Goal: Task Accomplishment & Management: Use online tool/utility

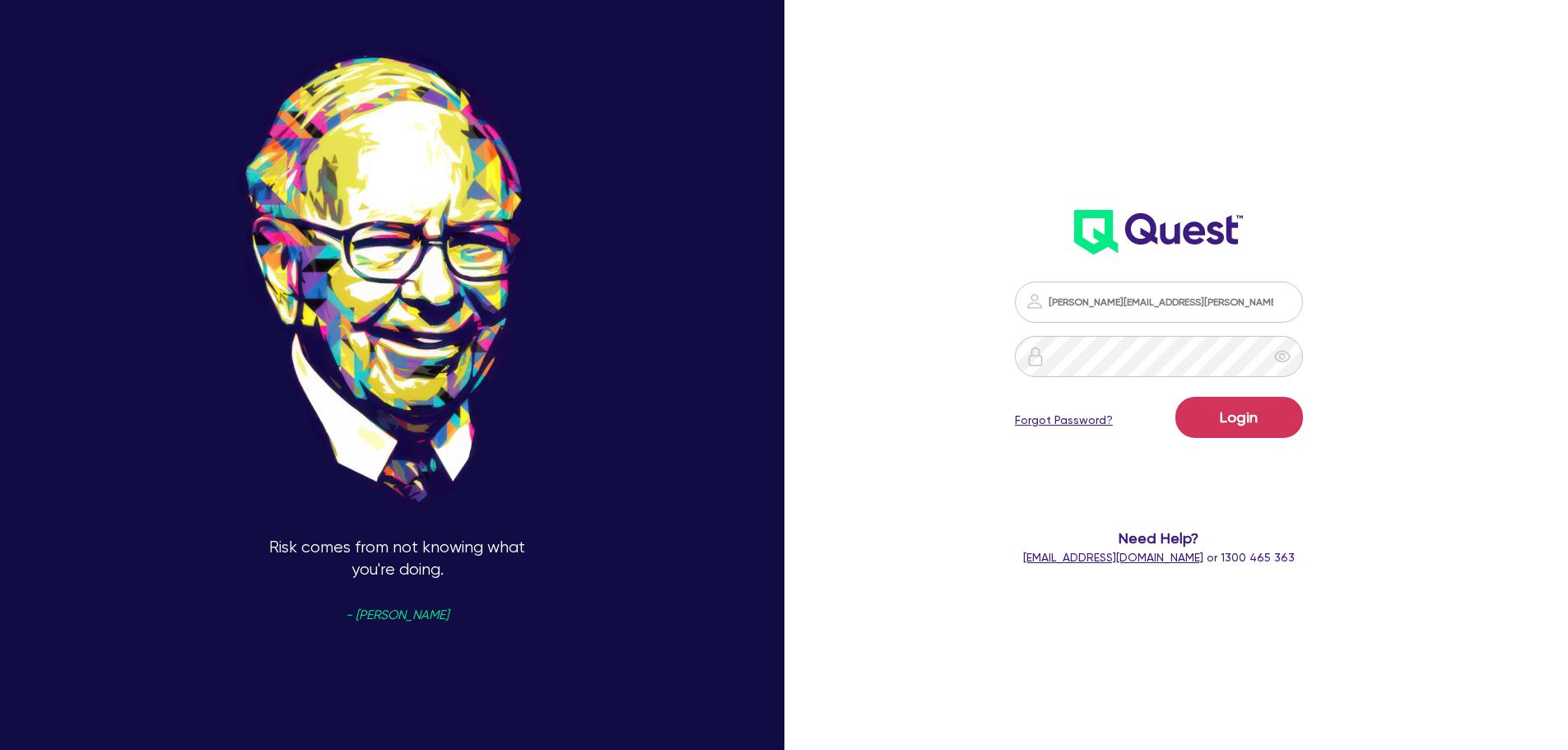
click at [1263, 446] on form "jonah.faigen@quest.finance Login Forgot Password? Need Help? help@quest.finance…" at bounding box center [1159, 424] width 421 height 285
click at [1259, 425] on button "Login" at bounding box center [1239, 417] width 127 height 41
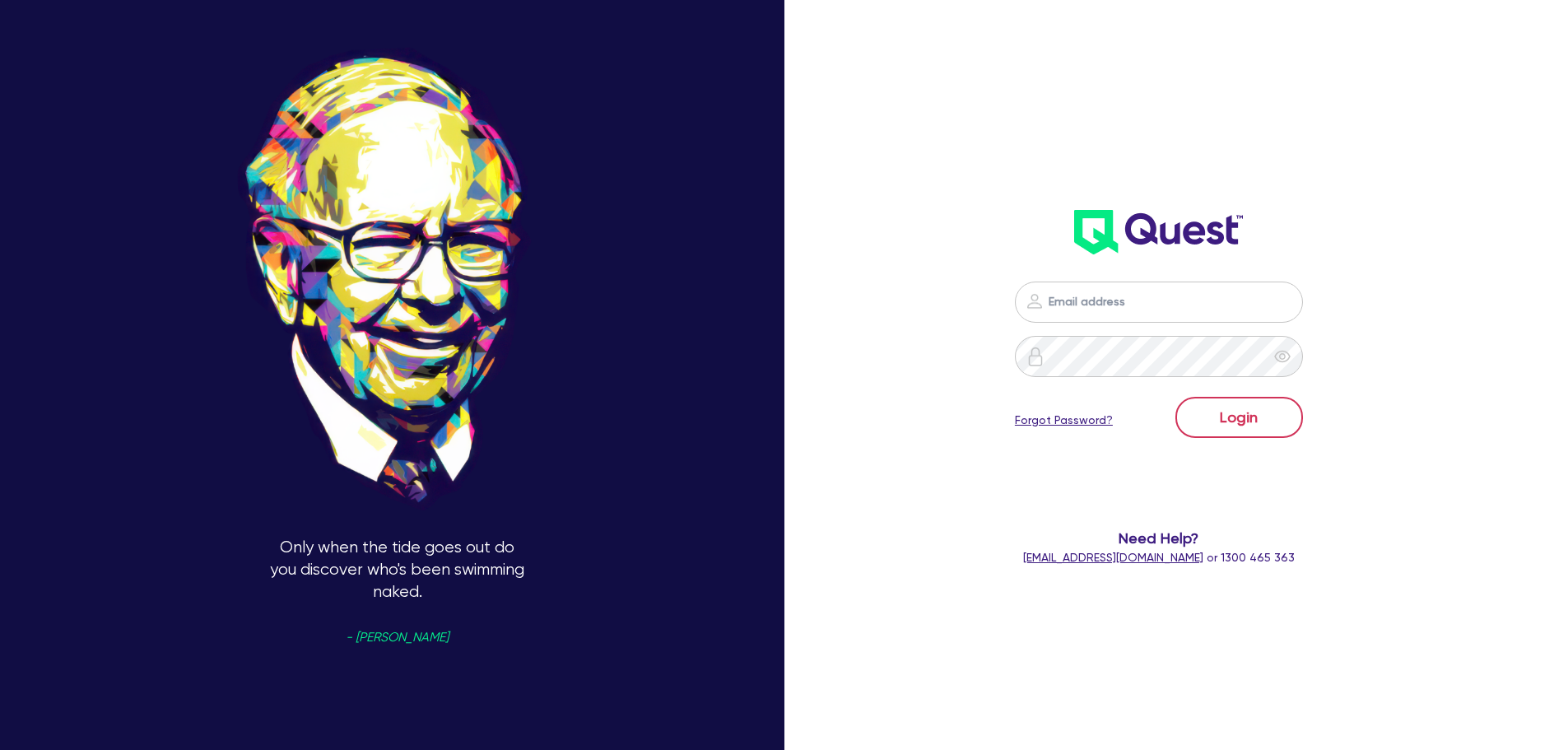
type input "[PERSON_NAME][EMAIL_ADDRESS][PERSON_NAME][DOMAIN_NAME]"
click at [1232, 424] on button "Login" at bounding box center [1239, 417] width 127 height 41
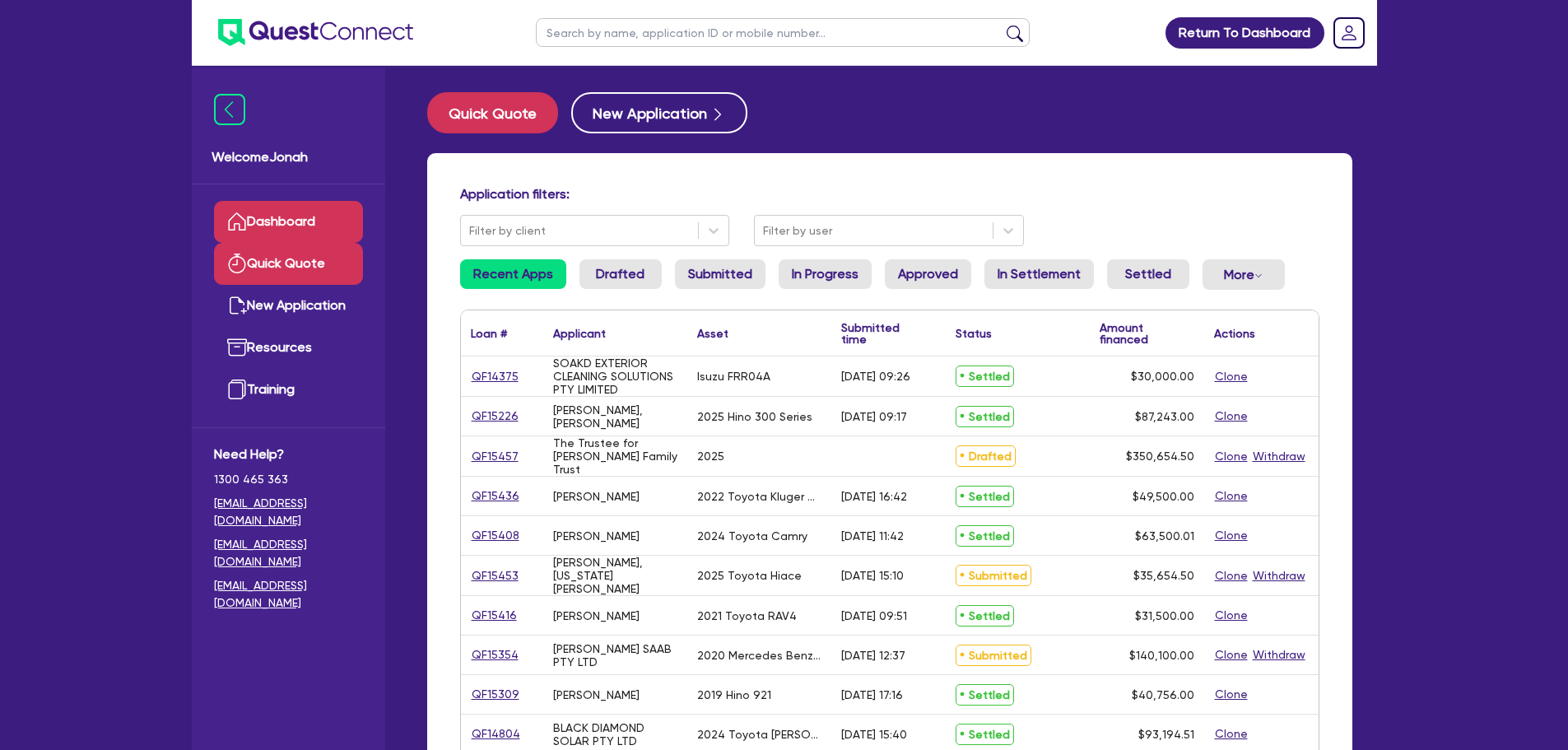
click at [301, 274] on link "Quick Quote" at bounding box center [289, 264] width 149 height 42
select select "Other"
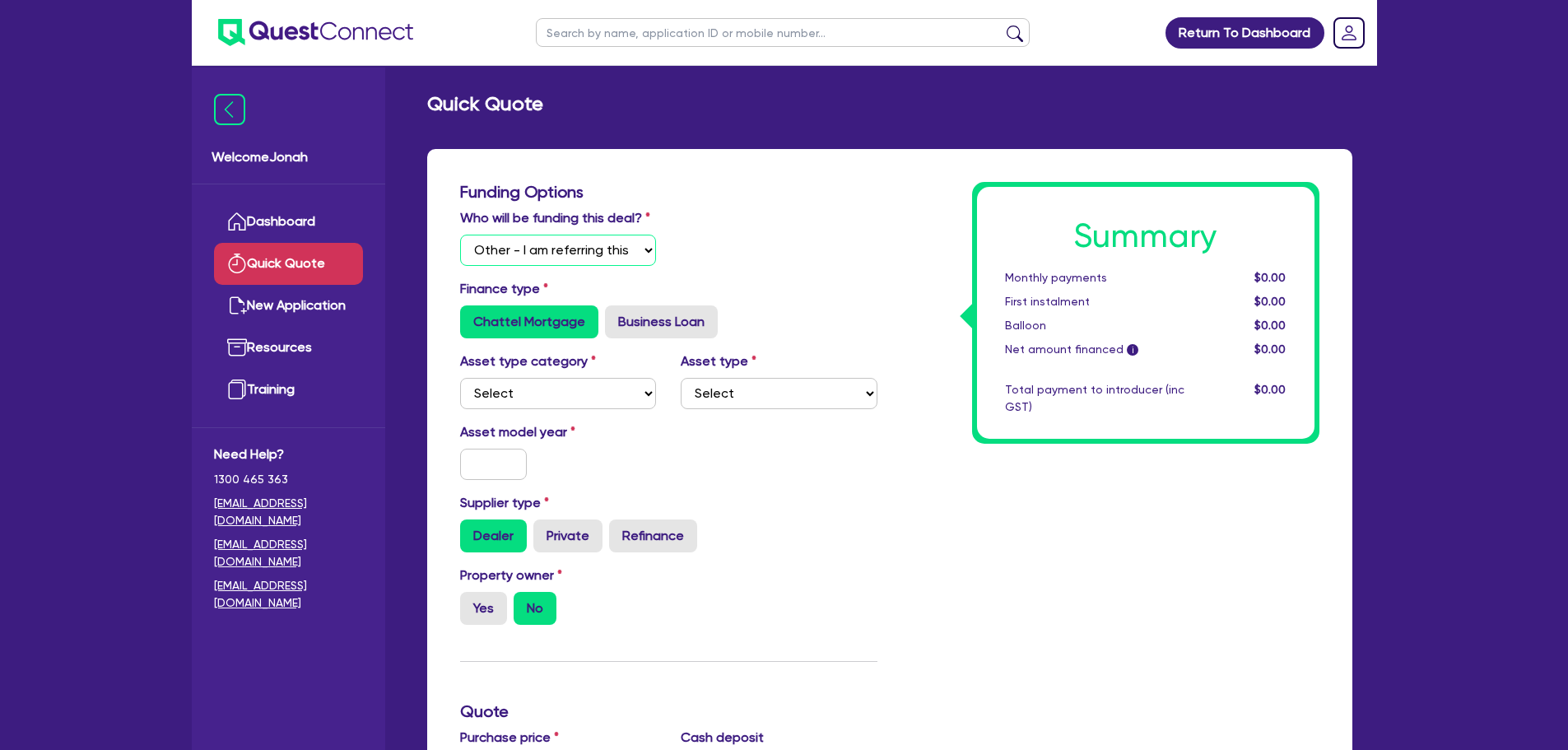
click at [561, 250] on select "Select I will fund 100% I will co-fund with Quest I want Quest to fund 100% Oth…" at bounding box center [558, 250] width 196 height 32
click at [460, 235] on select "Select I will fund 100% I will co-fund with Quest I want Quest to fund 100% Oth…" at bounding box center [558, 250] width 196 height 32
click at [539, 398] on select "Select Cars and light trucks Primary assets Secondary assets Tertiary assets" at bounding box center [558, 393] width 196 height 32
select select "PRIMARY_ASSETS"
click at [460, 378] on select "Select Cars and light trucks Primary assets Secondary assets Tertiary assets" at bounding box center [558, 393] width 196 height 32
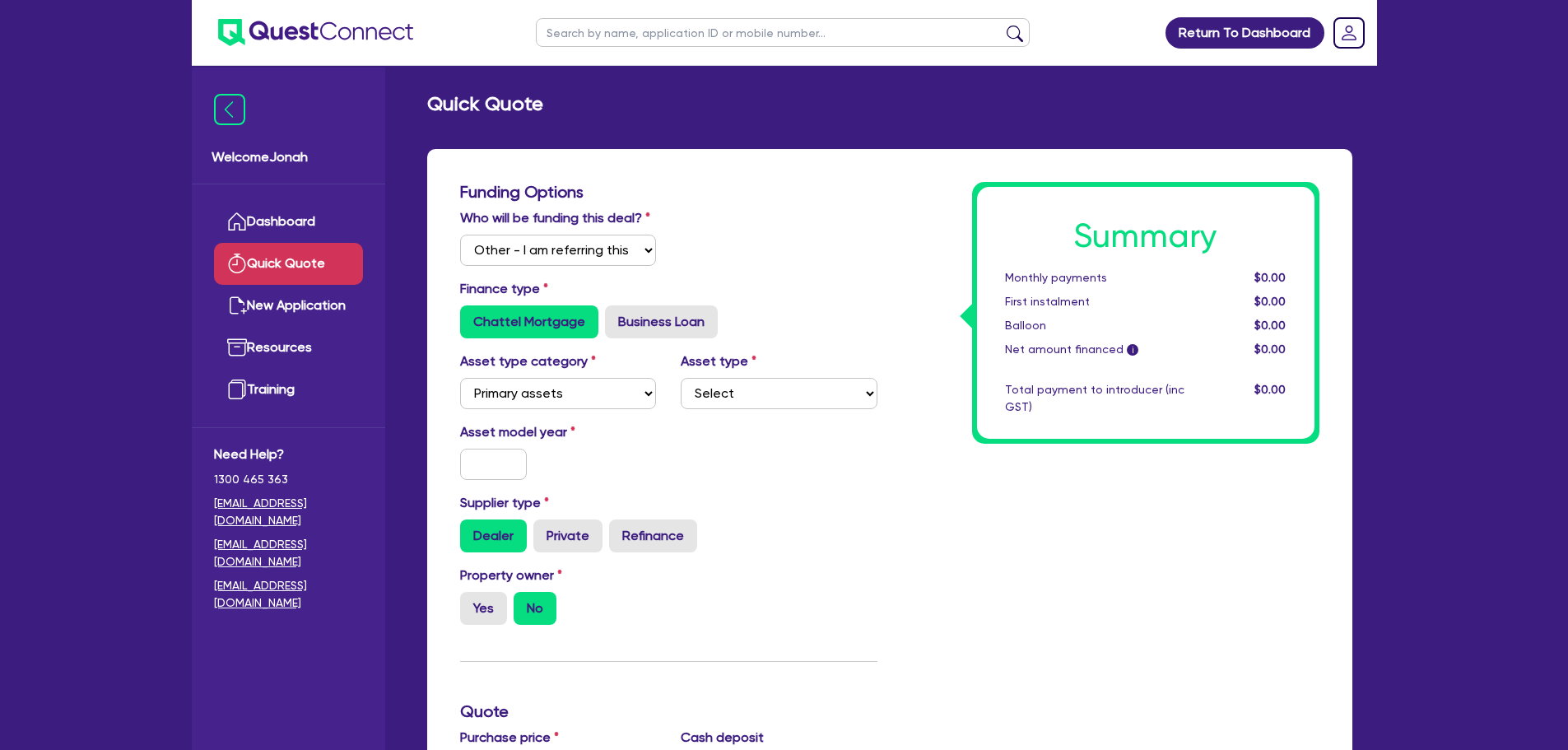
click at [708, 421] on div "Asset type category Select Cars and light trucks Primary assets Secondary asset…" at bounding box center [669, 387] width 442 height 71
click at [721, 398] on select "Select Heavy trucks over 4.5 tonne Trailers Bus and coaches Yellow goods and ex…" at bounding box center [779, 393] width 196 height 32
select select "HEAVY_TRUCKS"
click at [681, 378] on select "Select Heavy trucks over 4.5 tonne Trailers Bus and coaches Yellow goods and ex…" at bounding box center [779, 393] width 196 height 32
drag, startPoint x: 494, startPoint y: 442, endPoint x: 487, endPoint y: 451, distance: 11.4
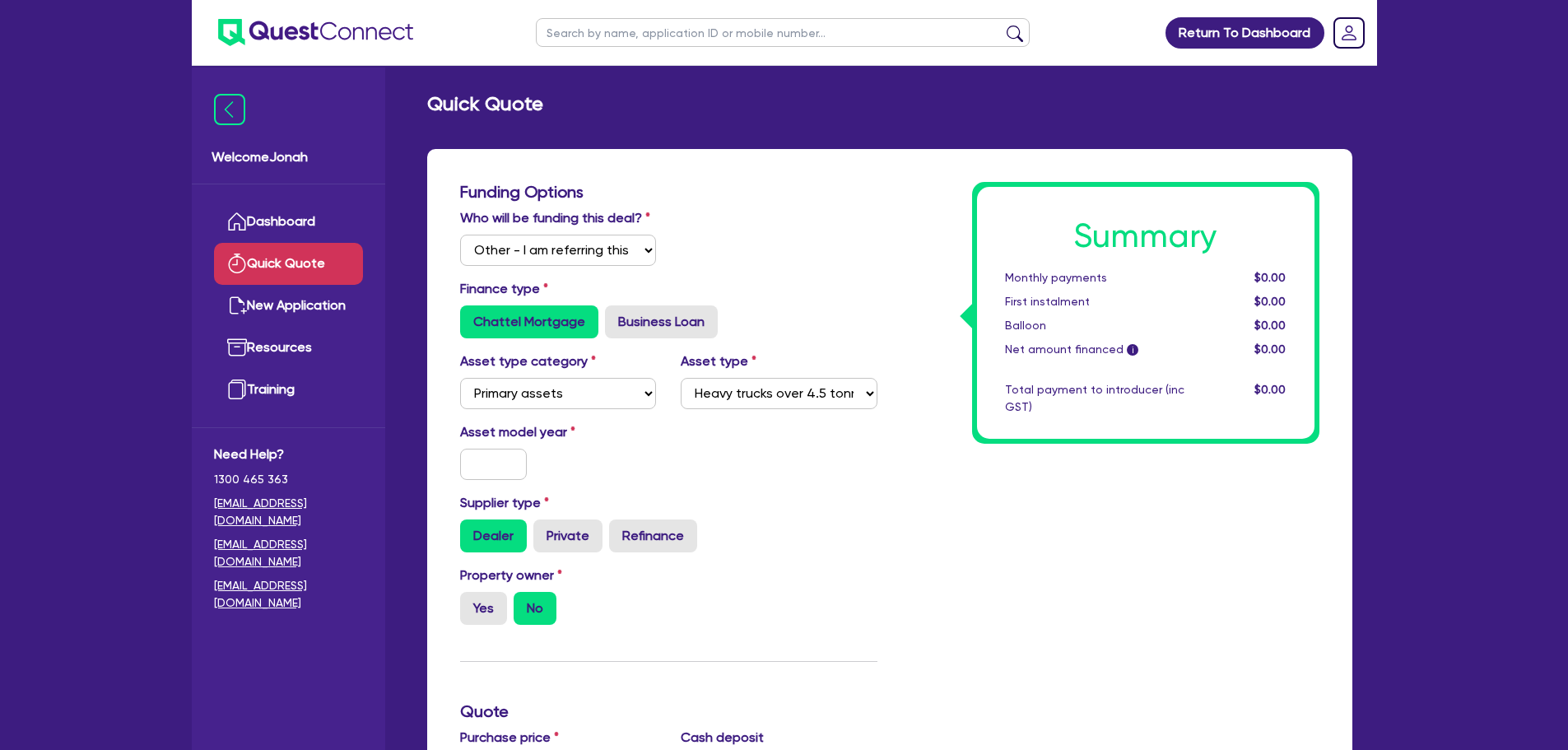
click at [489, 446] on div "Asset model year" at bounding box center [558, 451] width 221 height 58
click at [487, 451] on input "text" at bounding box center [493, 464] width 67 height 32
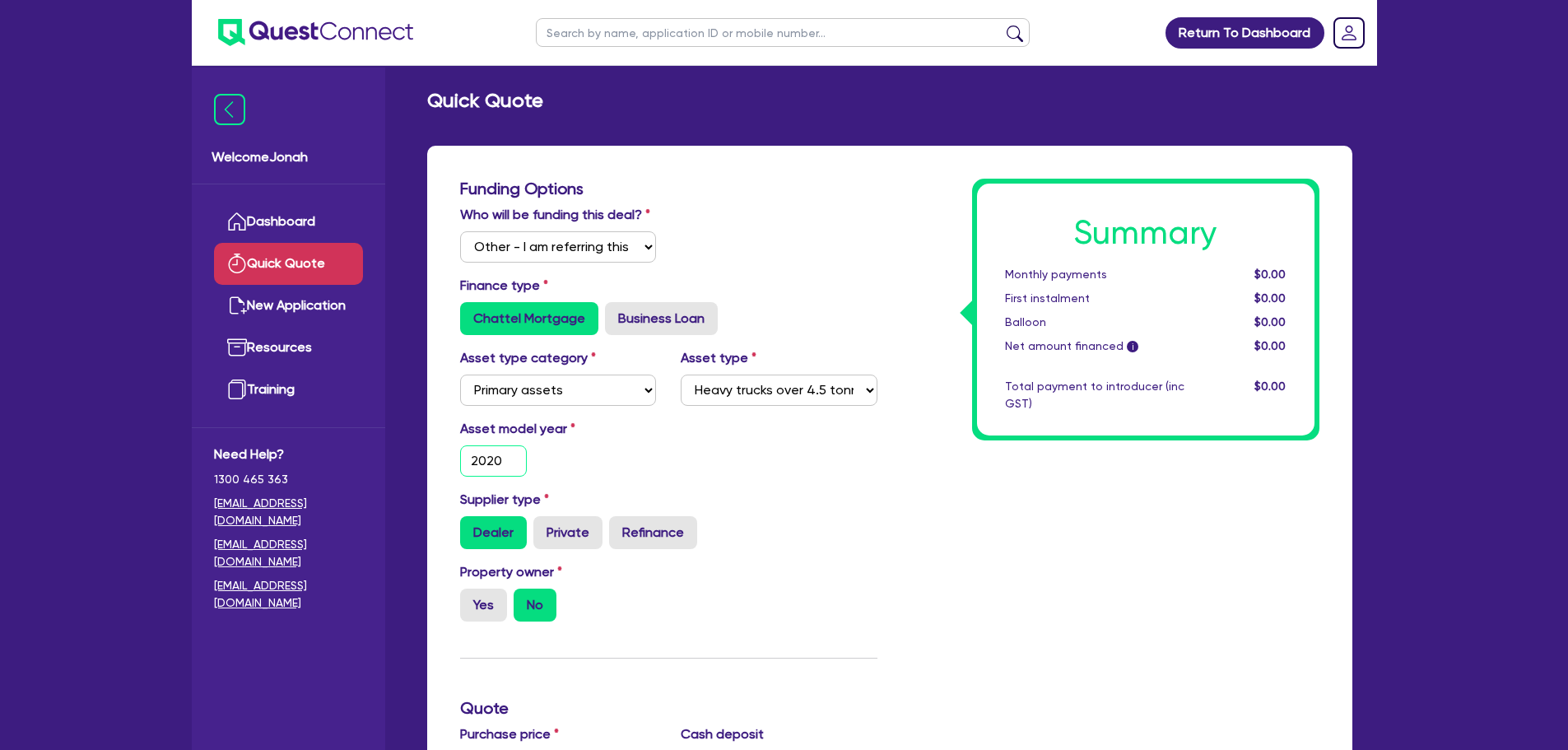
scroll to position [247, 0]
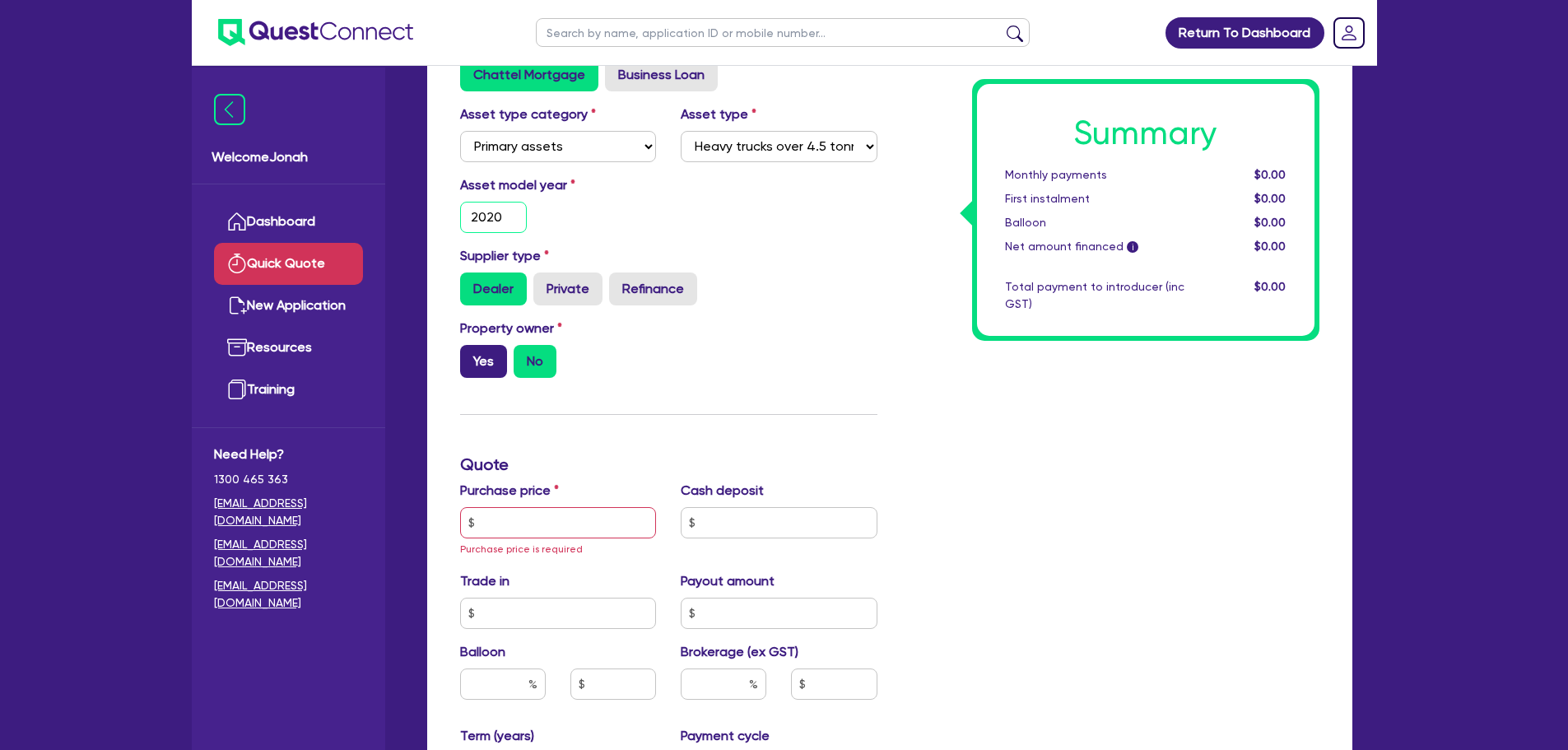
type input "2020"
click at [497, 360] on label "Yes" at bounding box center [483, 361] width 47 height 33
click at [471, 356] on input "Yes" at bounding box center [465, 350] width 11 height 11
radio input "true"
click at [539, 524] on input "text" at bounding box center [558, 522] width 196 height 32
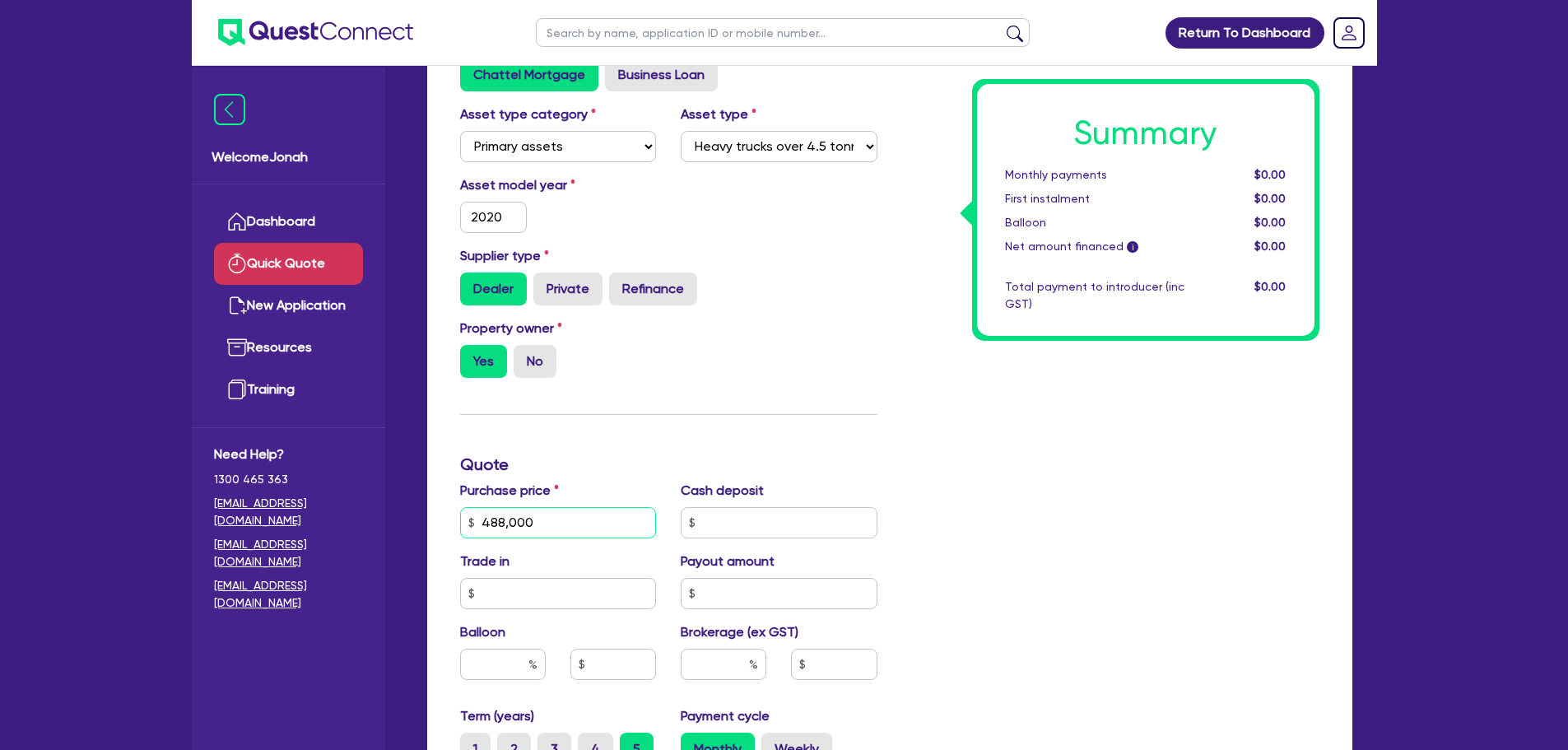
type input "488,000"
click at [497, 659] on input "text" at bounding box center [503, 664] width 85 height 32
type input "40"
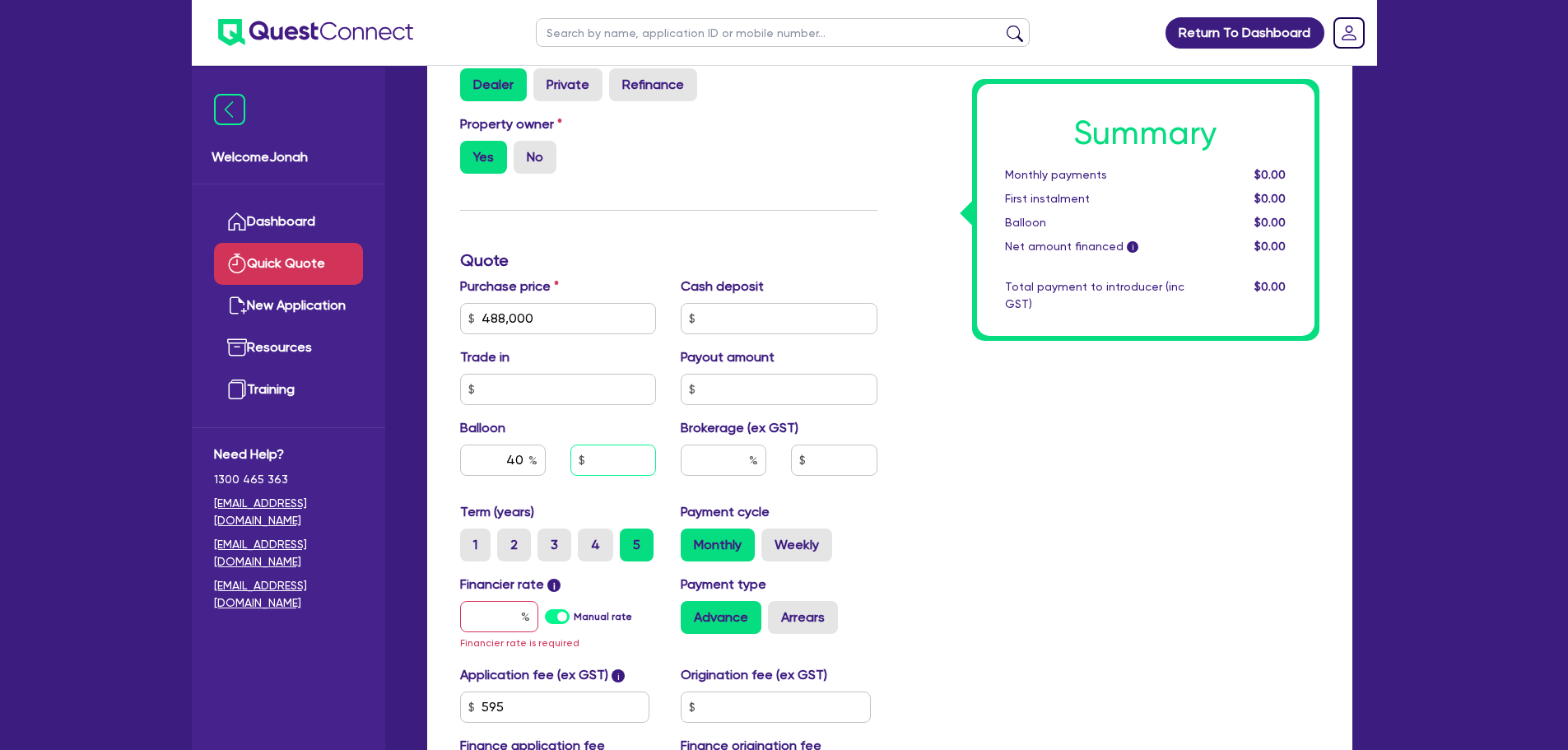
scroll to position [494, 0]
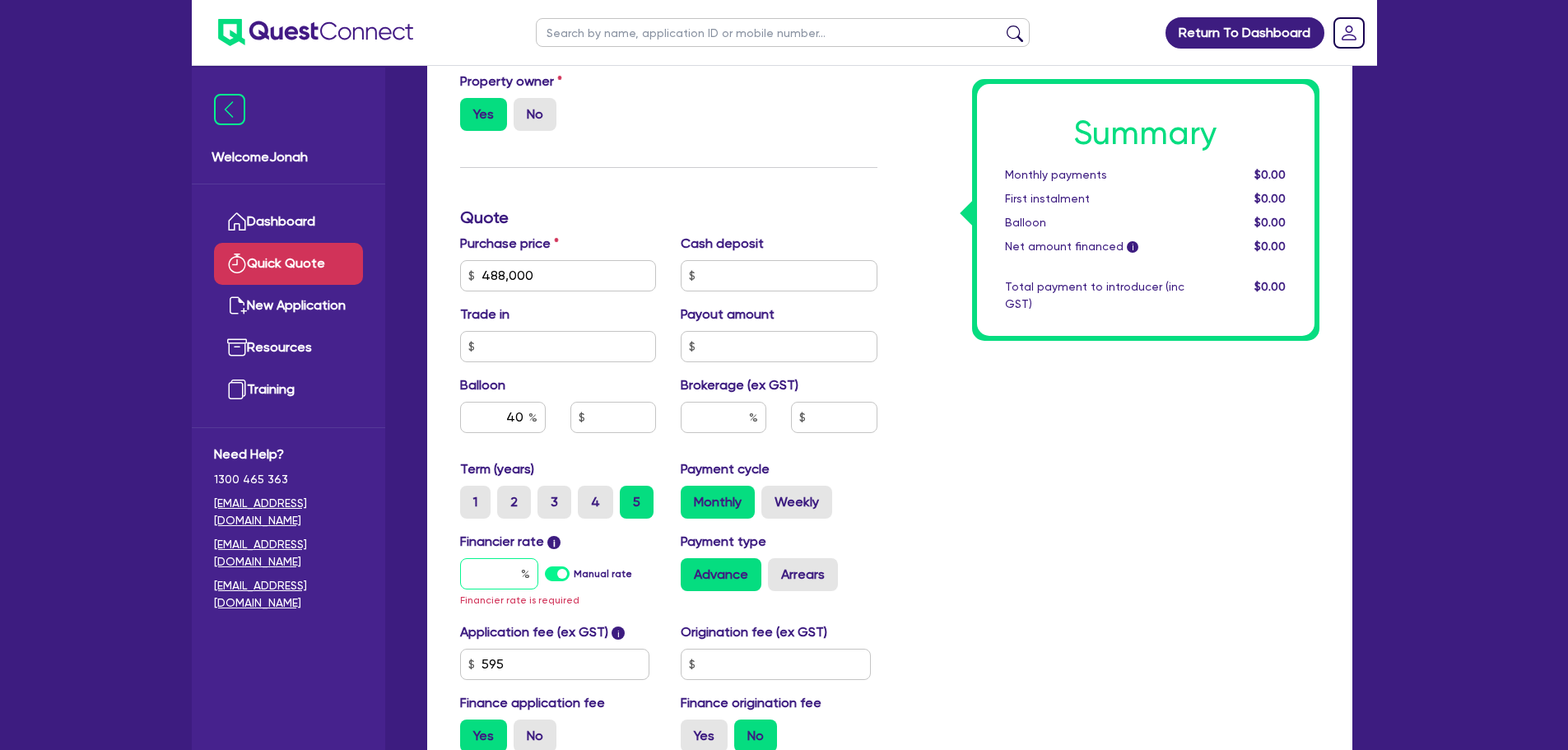
click at [487, 573] on input "text" at bounding box center [499, 573] width 79 height 32
type input "6"
type input "195,200"
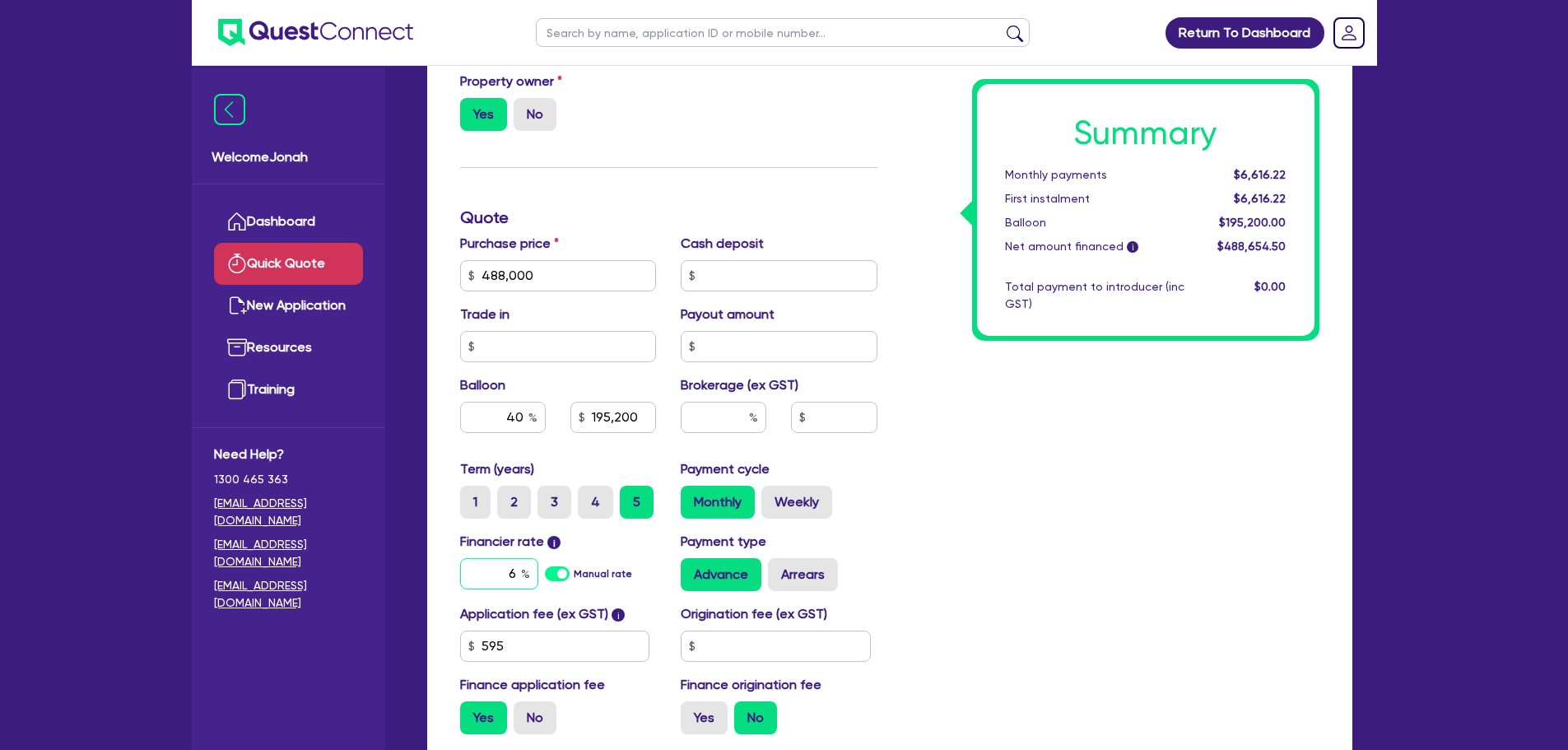
type input "6"
click at [960, 585] on div "Summary Monthly payments $6,616.22 First instalment $6,616.22 Balloon $195,200.…" at bounding box center [1111, 217] width 442 height 1059
click at [731, 416] on input "text" at bounding box center [724, 417] width 85 height 32
type input "195,200"
type input "2"
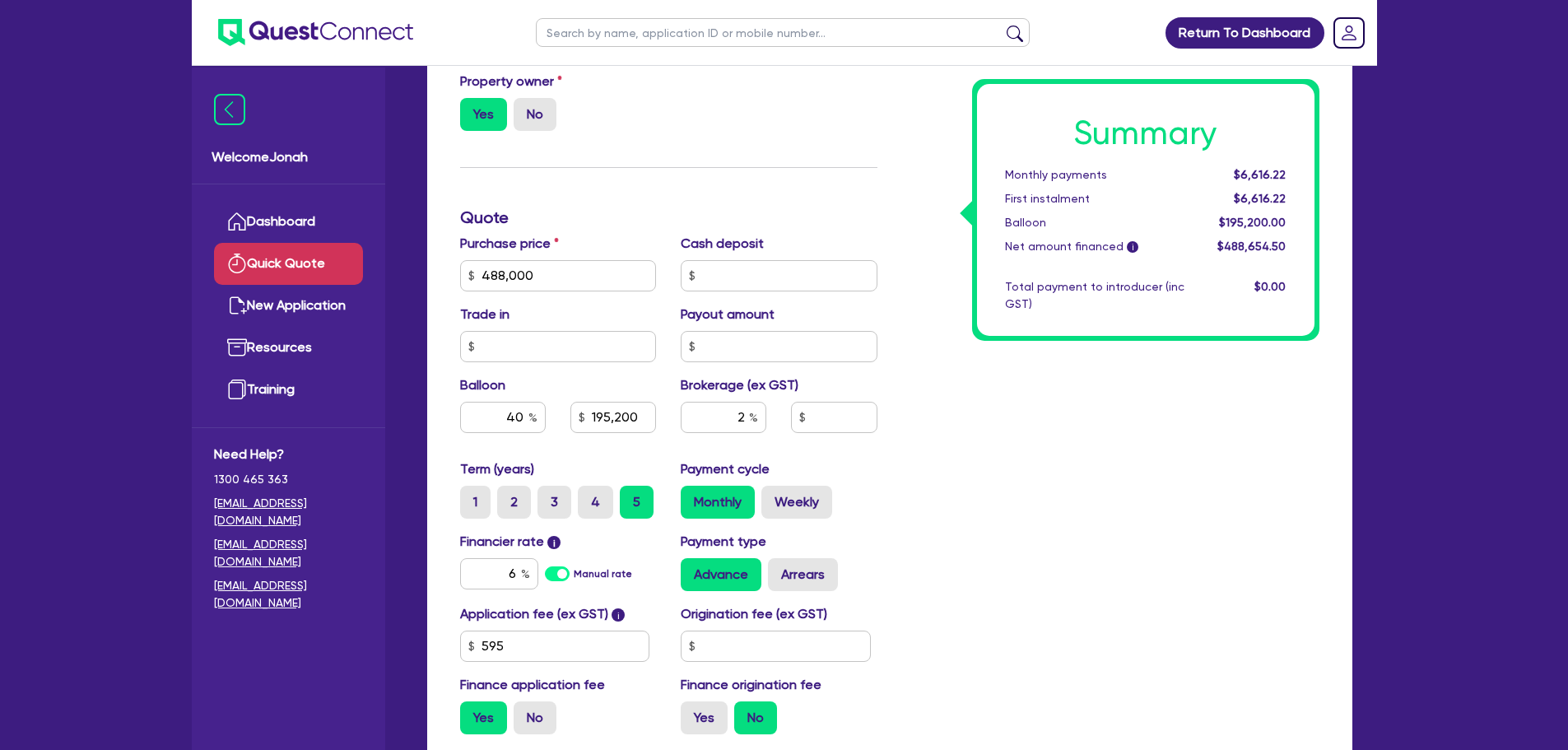
click at [1081, 461] on div "Summary Monthly payments $6,616.22 First instalment $6,616.22 Balloon $195,200.…" at bounding box center [1111, 217] width 442 height 1059
type input "195,200"
type input "9,773.09"
click at [740, 420] on input "2" at bounding box center [724, 417] width 85 height 32
type input "195,200"
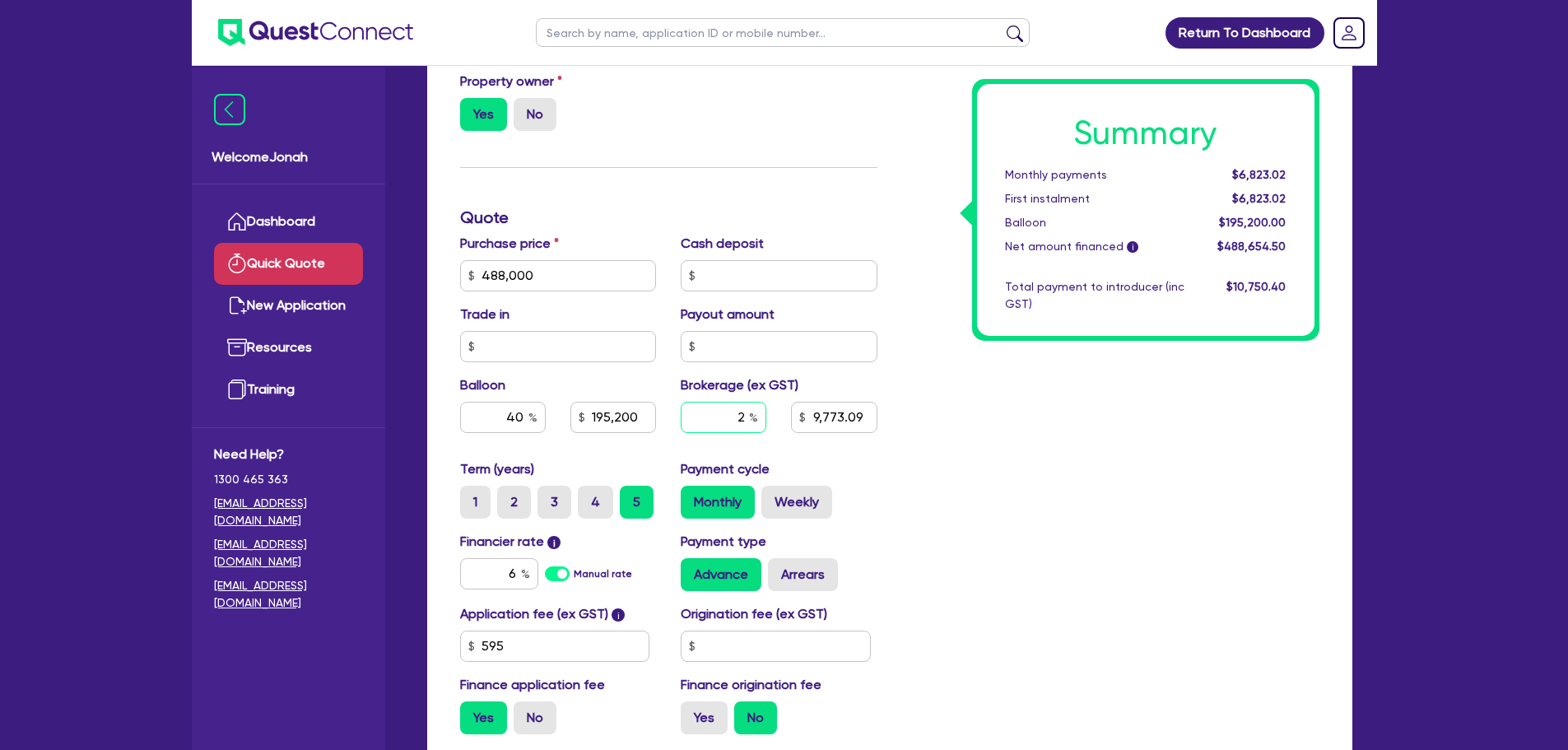
type input "3"
type input "9,773.09"
type input "3"
type input "195,200"
type input "9,773.09"
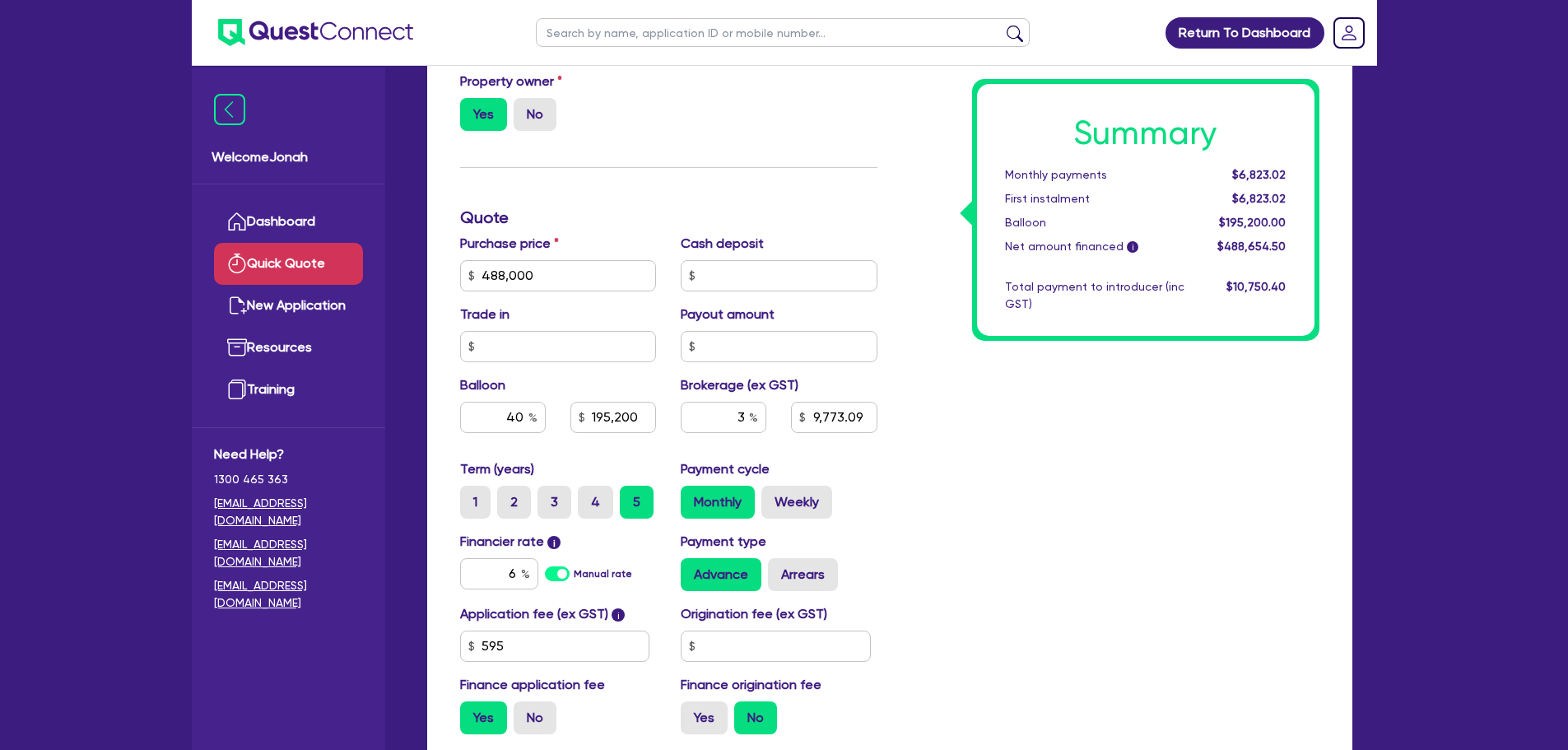
type input "195,200"
type input "14,659.64"
click at [1026, 470] on div "Summary Monthly payments $6,823.02 First instalment $6,823.02 Balloon $195,200.…" at bounding box center [1111, 217] width 442 height 1059
drag, startPoint x: 737, startPoint y: 416, endPoint x: 781, endPoint y: 415, distance: 44.0
click at [781, 415] on div "3 14,659.64" at bounding box center [778, 424] width 221 height 44
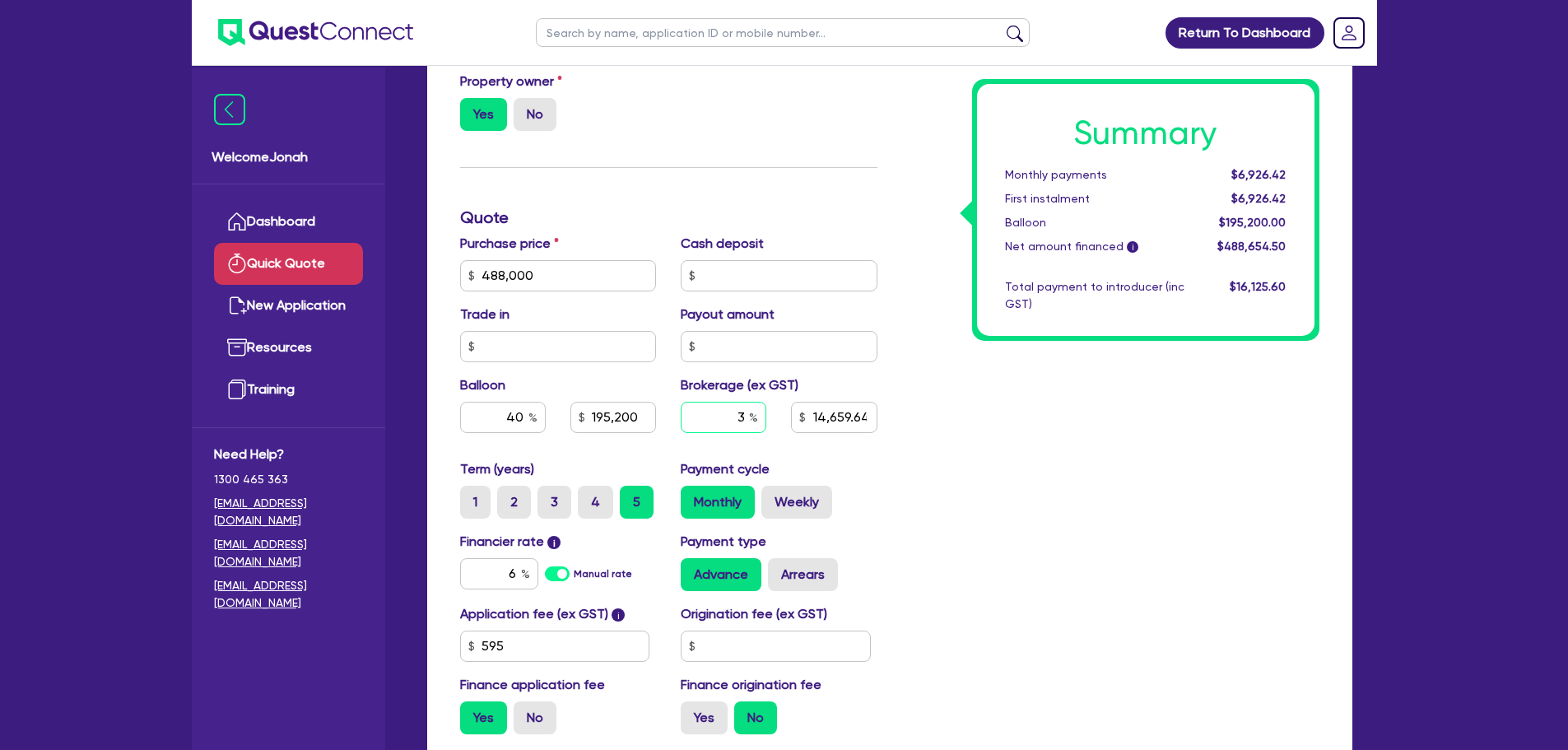
type input "195,200"
type input "2"
type input "14,659.64"
type input "2"
type input "195,200"
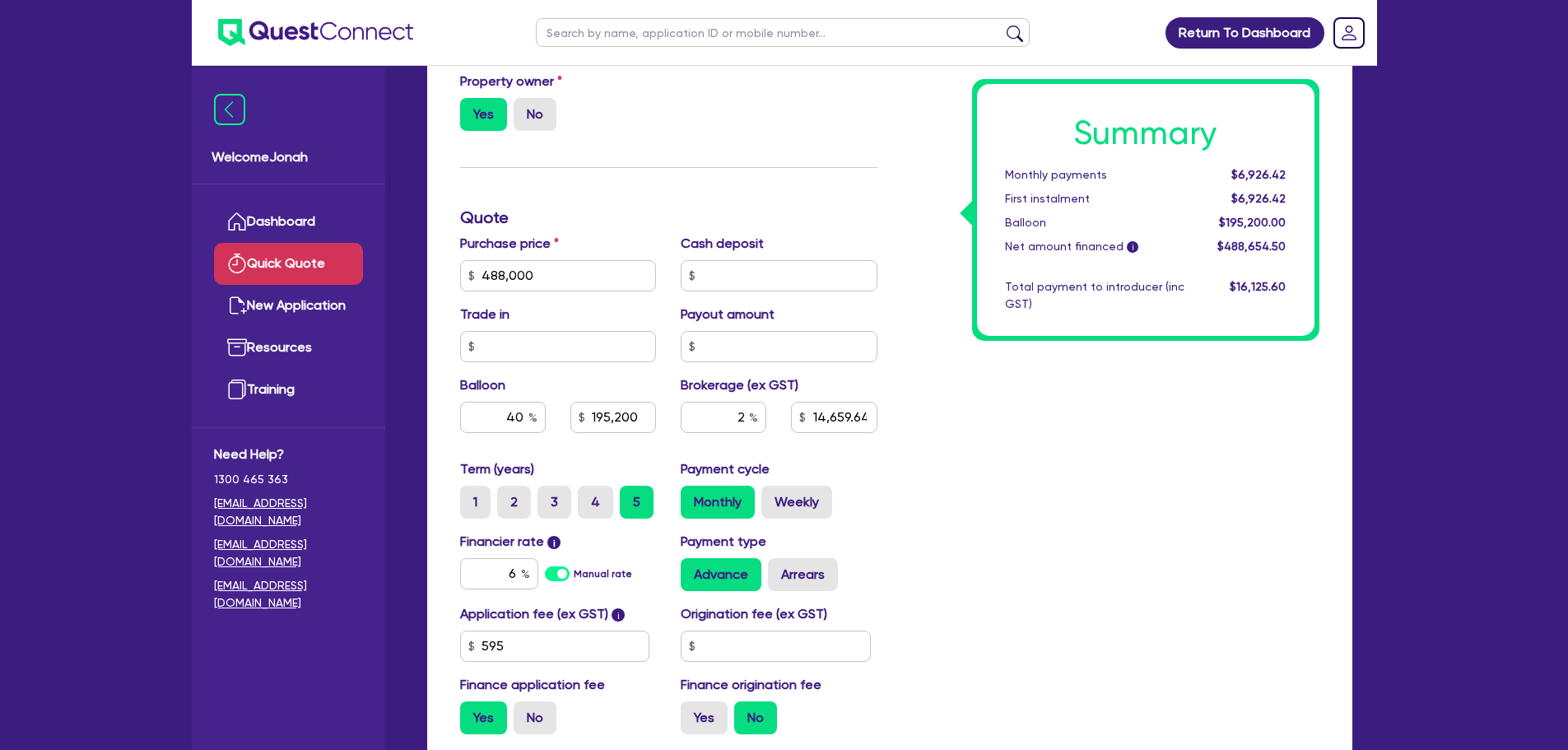
type input "14,659.64"
type input "195,200"
type input "9,773.09"
click at [1103, 526] on div "Summary Monthly payments $6,823.02 First instalment $6,823.02 Balloon $195,200.…" at bounding box center [1111, 217] width 442 height 1059
drag, startPoint x: 739, startPoint y: 418, endPoint x: 751, endPoint y: 417, distance: 12.0
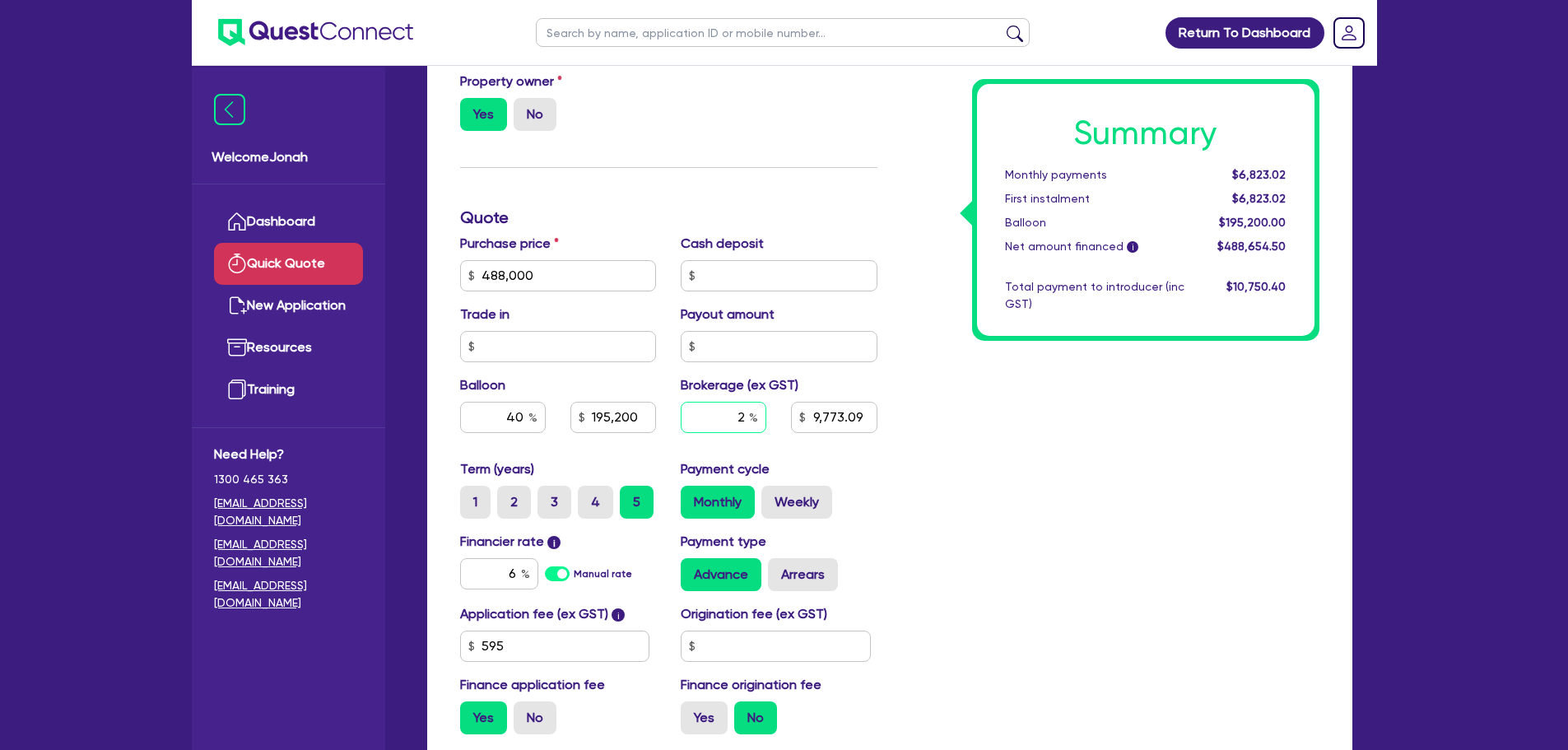
click at [751, 417] on div "2" at bounding box center [724, 417] width 85 height 32
type input "195,200"
type input "3"
type input "9,773.09"
type input "3"
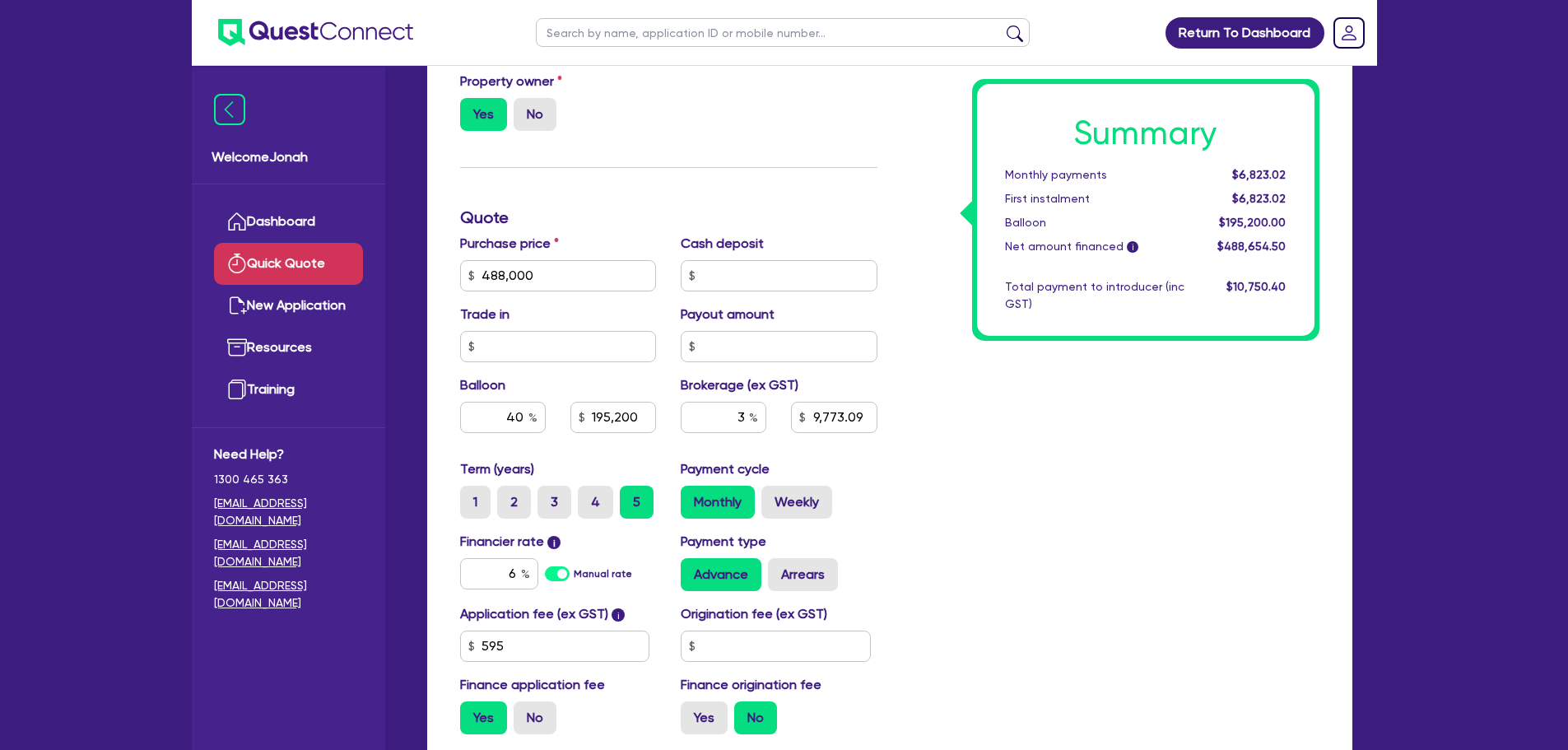
type input "195,200"
type input "9,773.09"
type input "195,200"
type input "14,659.64"
click at [1072, 496] on div "Summary Monthly payments Calculating... First instalment Calculating... Balloon…" at bounding box center [1111, 217] width 442 height 1059
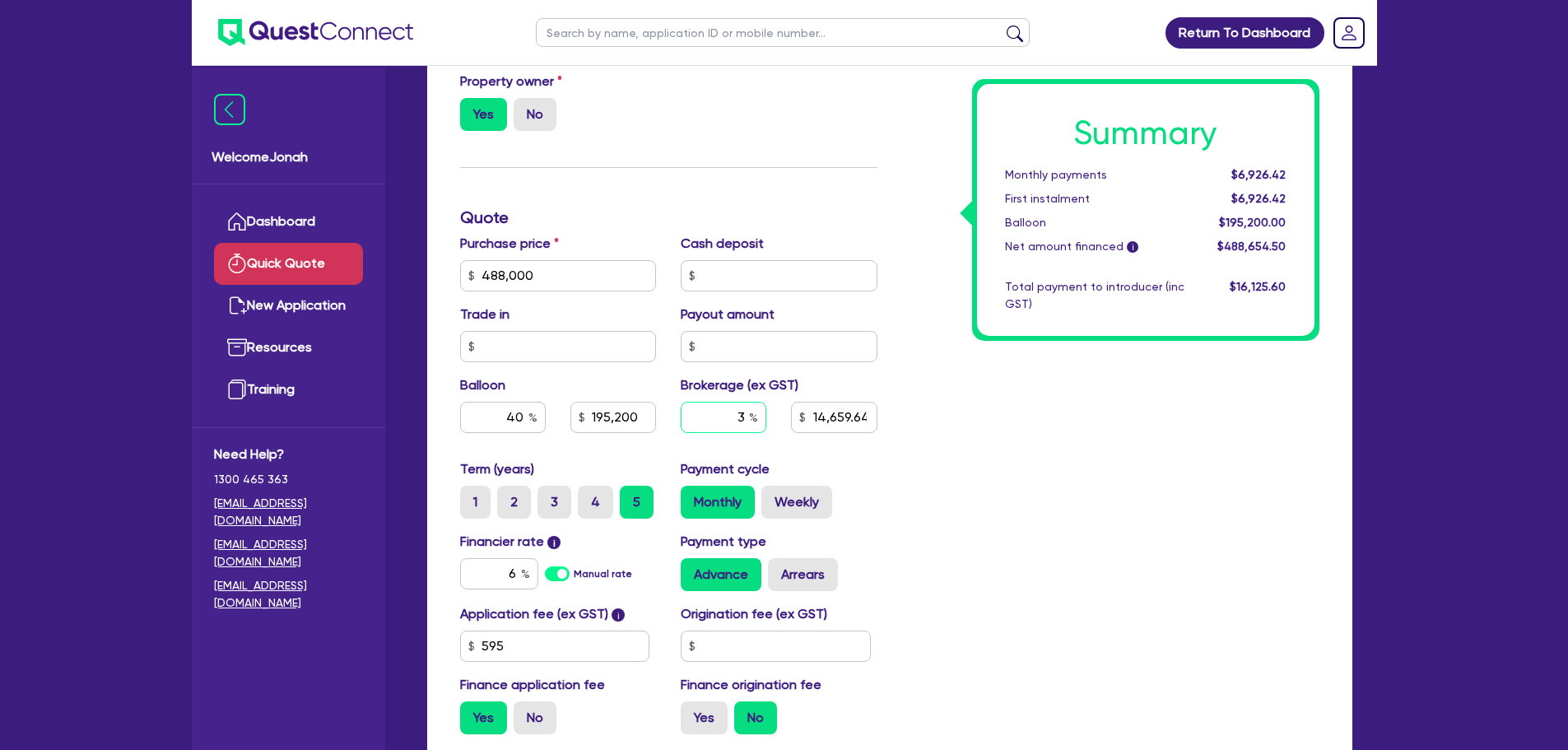
click at [734, 422] on input "3" at bounding box center [724, 417] width 85 height 32
type input "195,200"
type input "14,659.64"
type input "195,200"
type input "14,659.64"
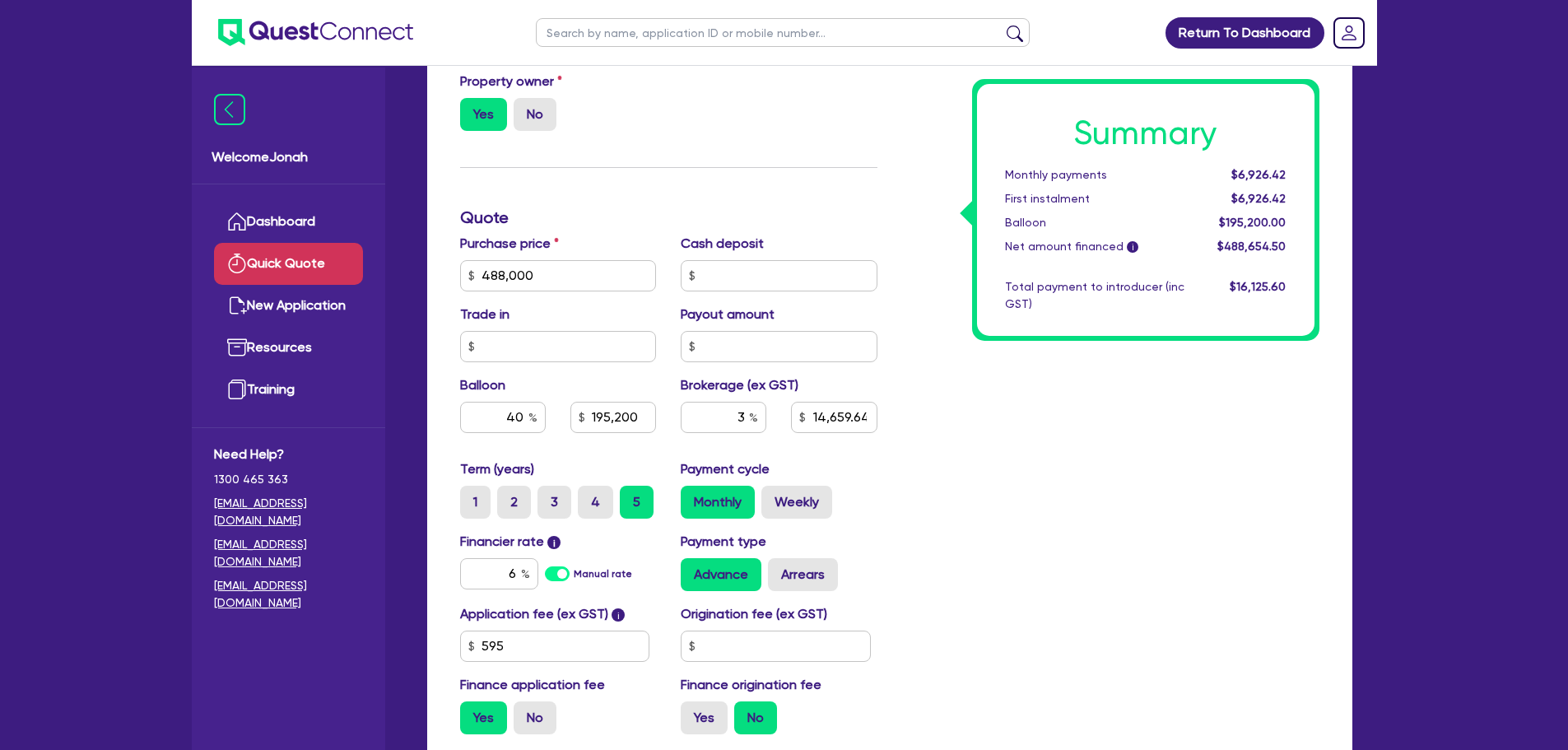
click at [1109, 501] on div "Summary Monthly payments $6,926.42 First instalment $6,926.42 Balloon $195,200.…" at bounding box center [1111, 217] width 442 height 1059
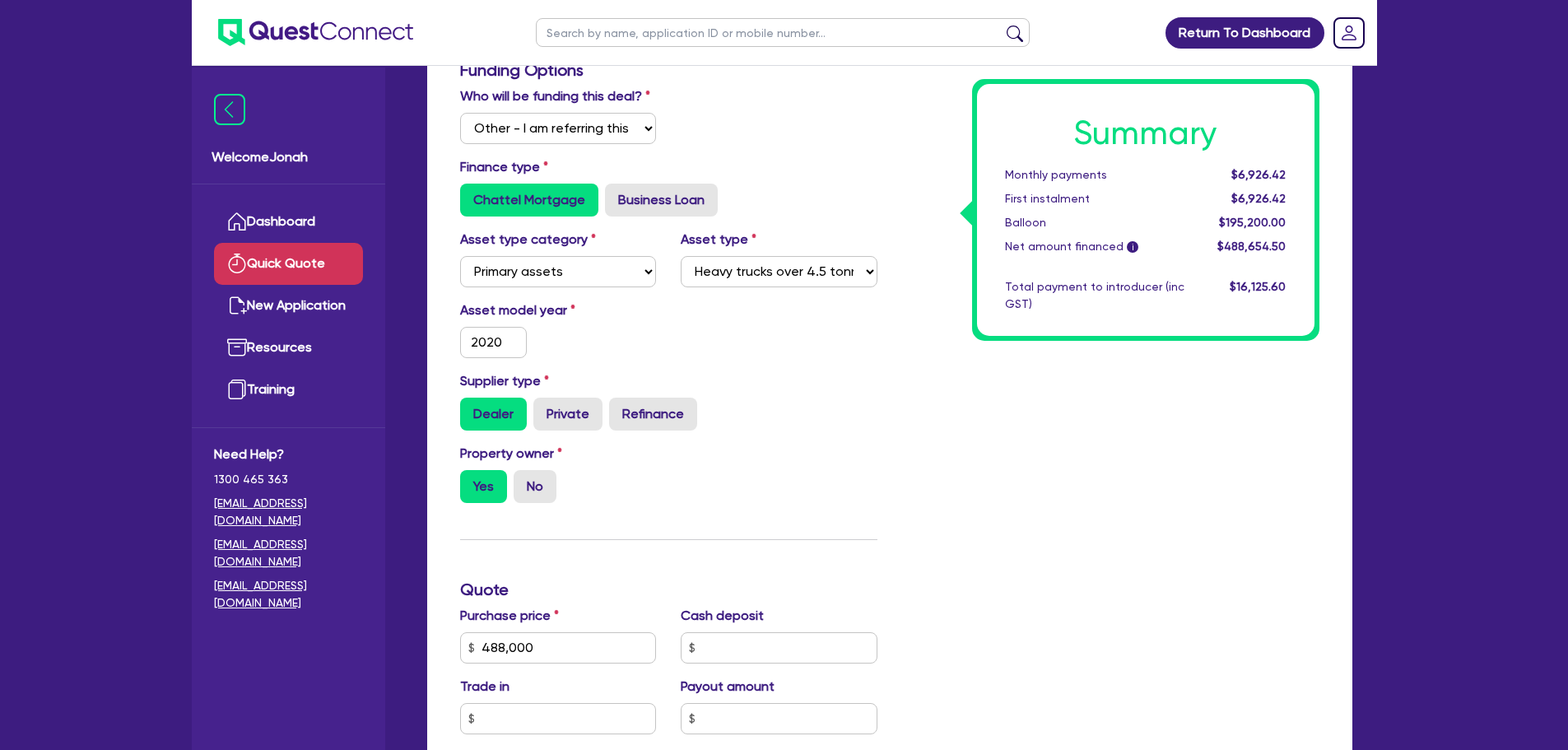
scroll to position [411, 0]
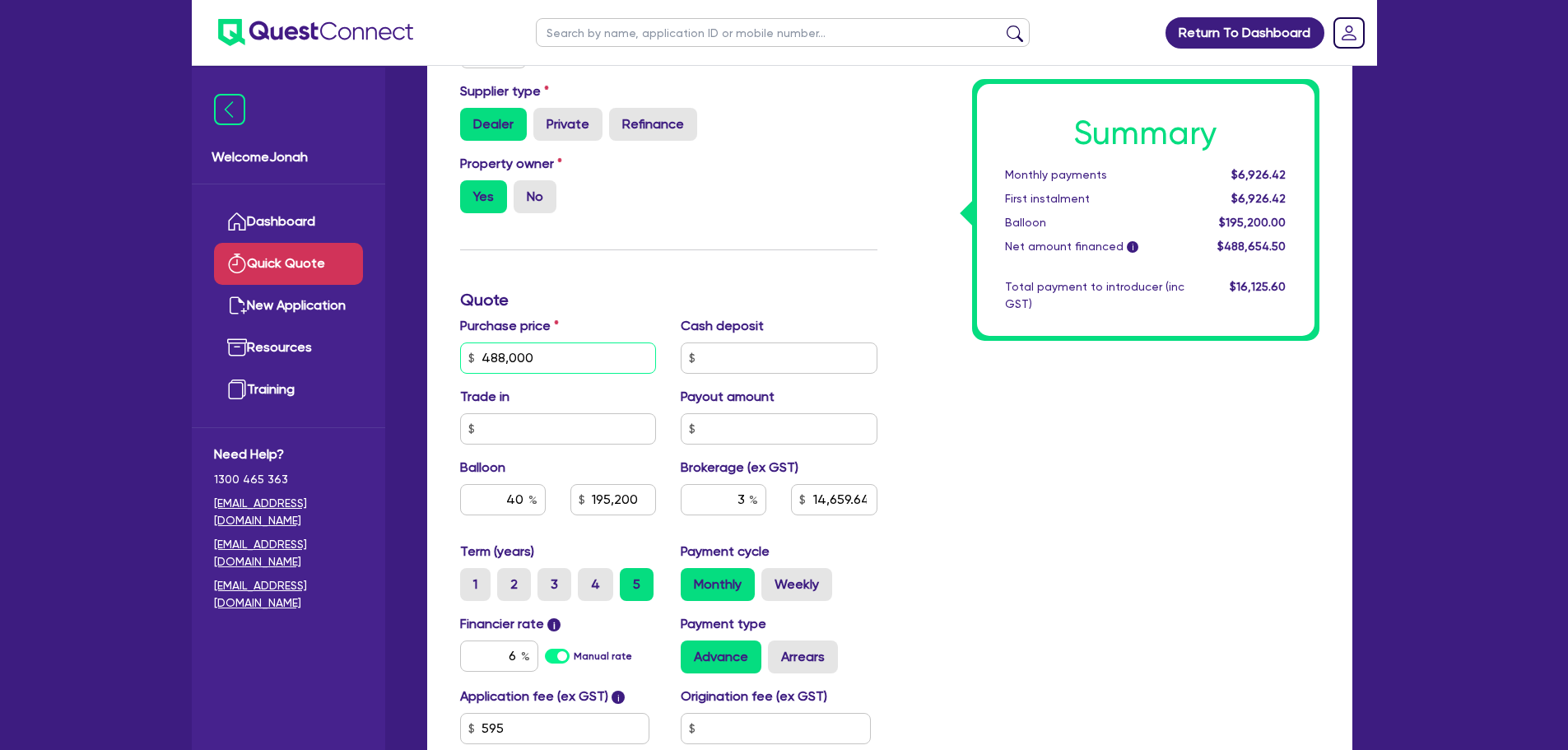
click at [514, 365] on input "488,000" at bounding box center [558, 358] width 196 height 32
type input "1"
type input "195,200"
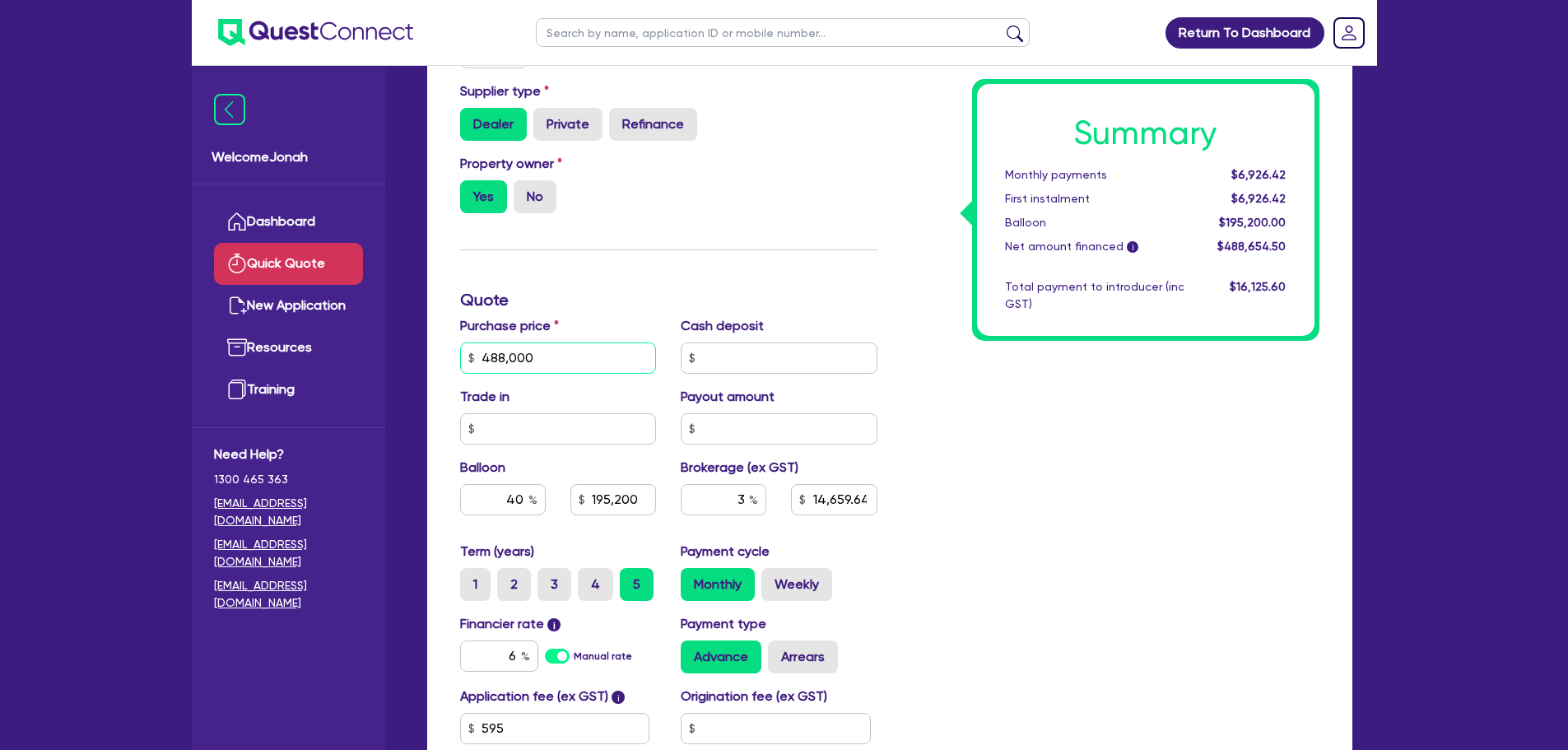
type input "14,659.64"
type input "15"
type input "195,200"
type input "14,659.64"
type input "150"
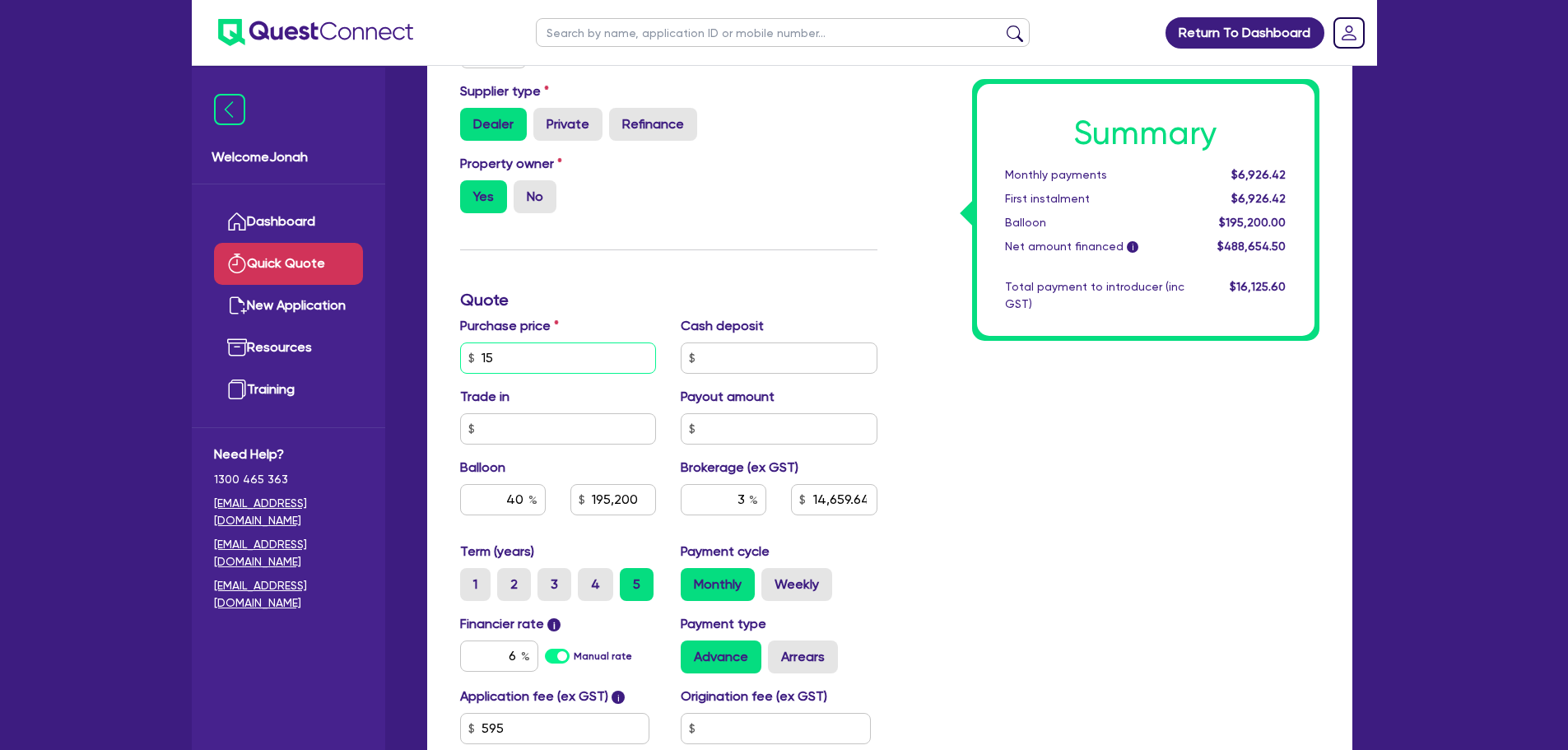
type input "195,200"
type input "14,659.64"
type input "1,500"
type input "195,200"
type input "14,659.64"
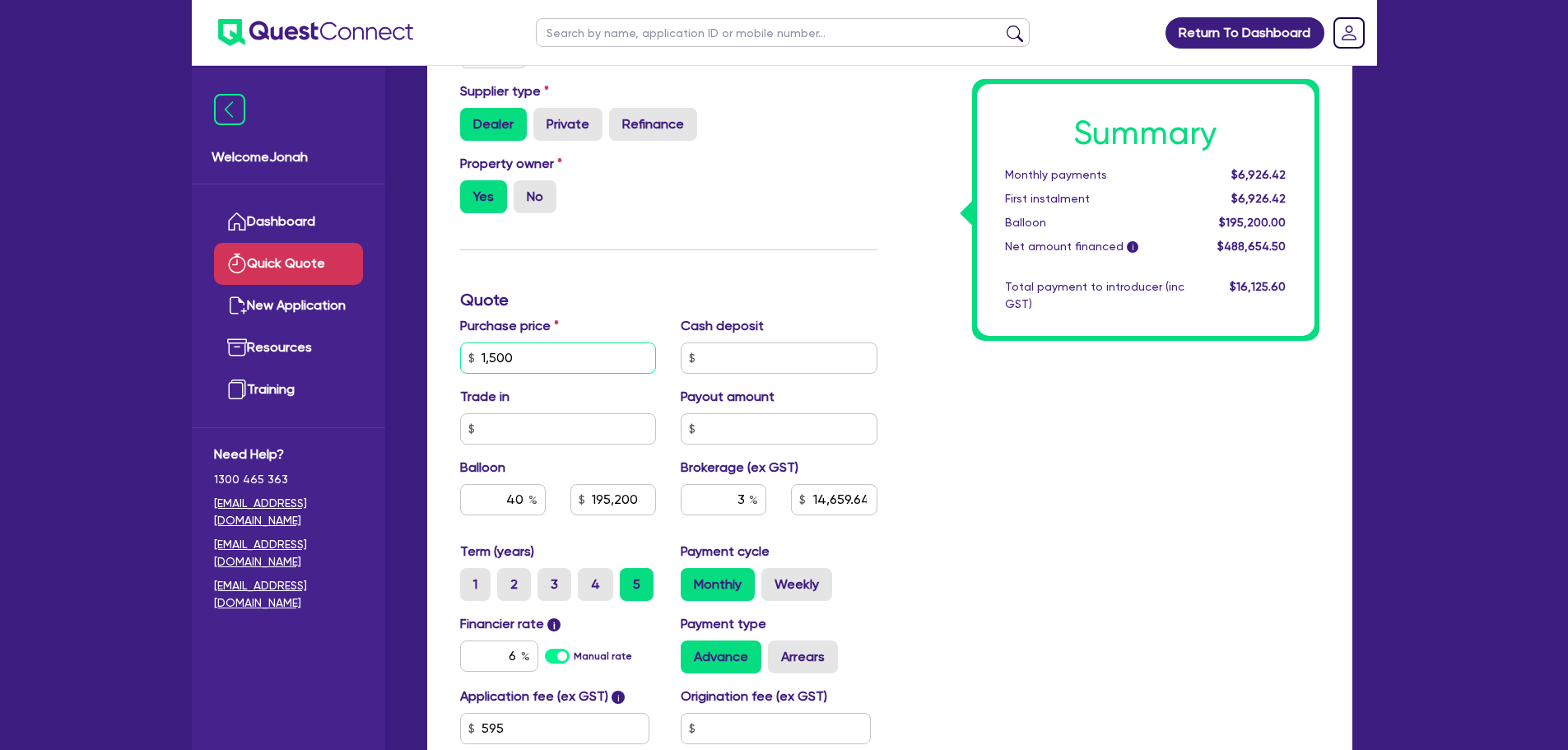
type input "15,000"
type input "195,200"
type input "14,659.64"
type input "150,000"
type input "195,200"
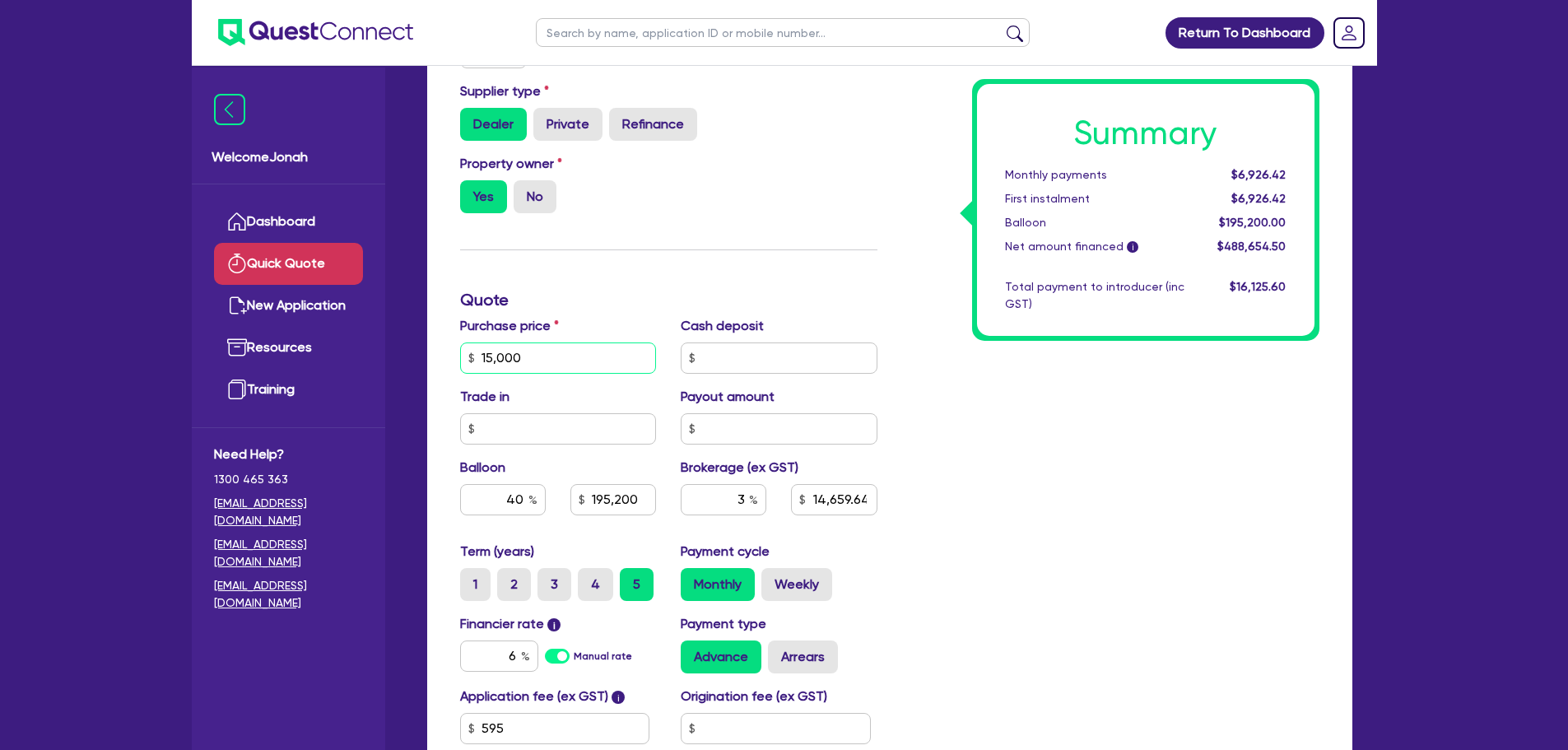
type input "14,659.64"
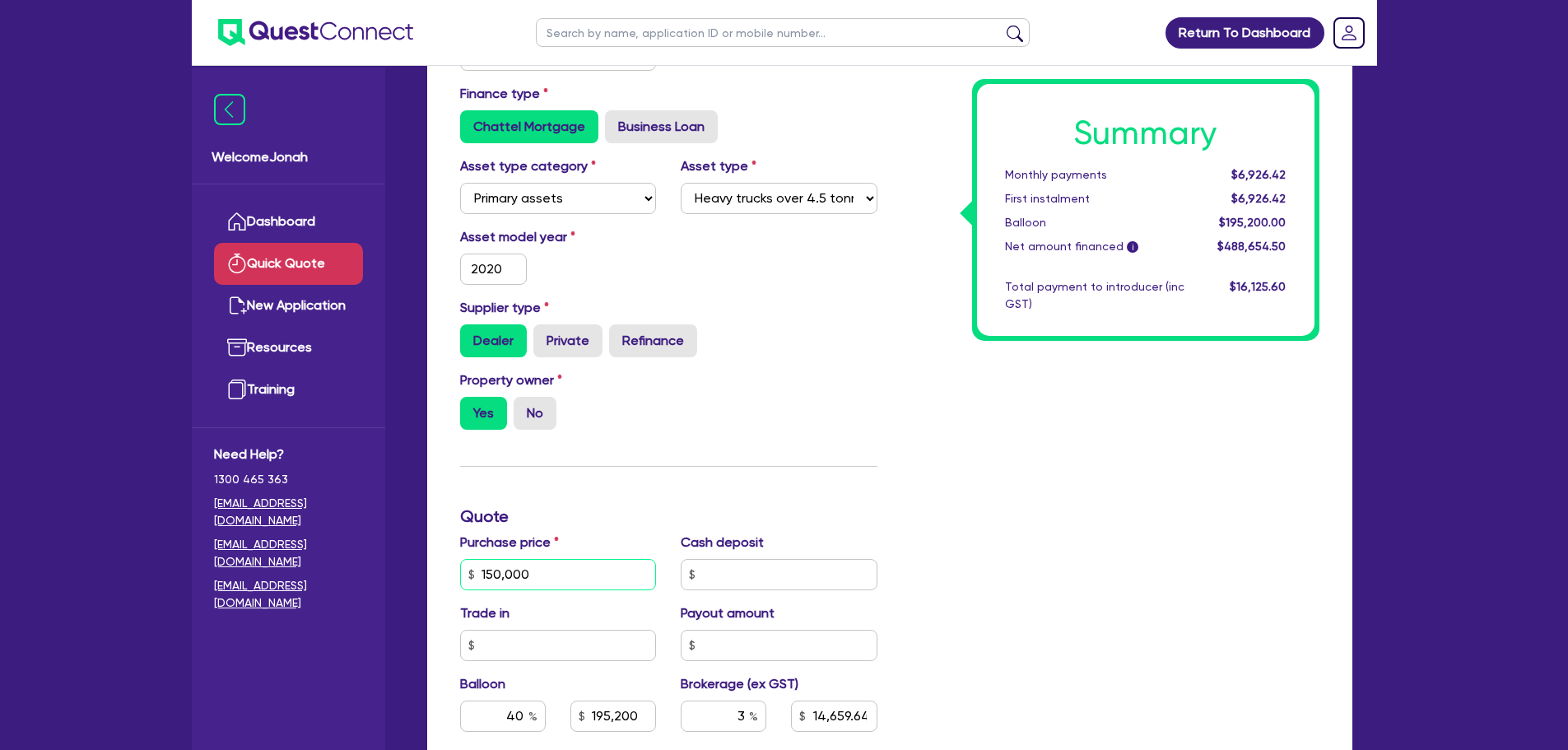
scroll to position [0, 0]
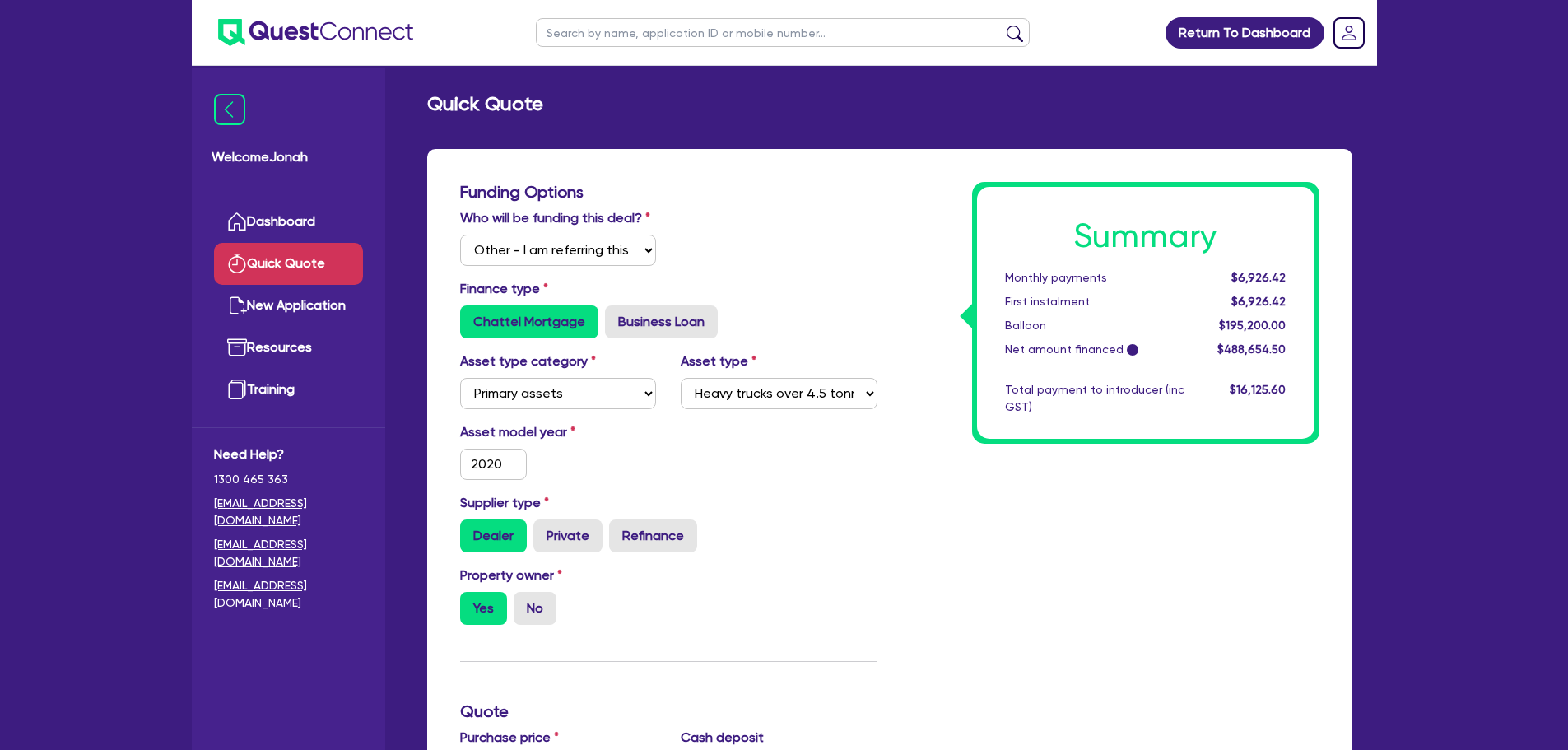
type input "150,000"
type input "195,200"
type input "14,659.64"
type input "60,000"
type input "4,519.64"
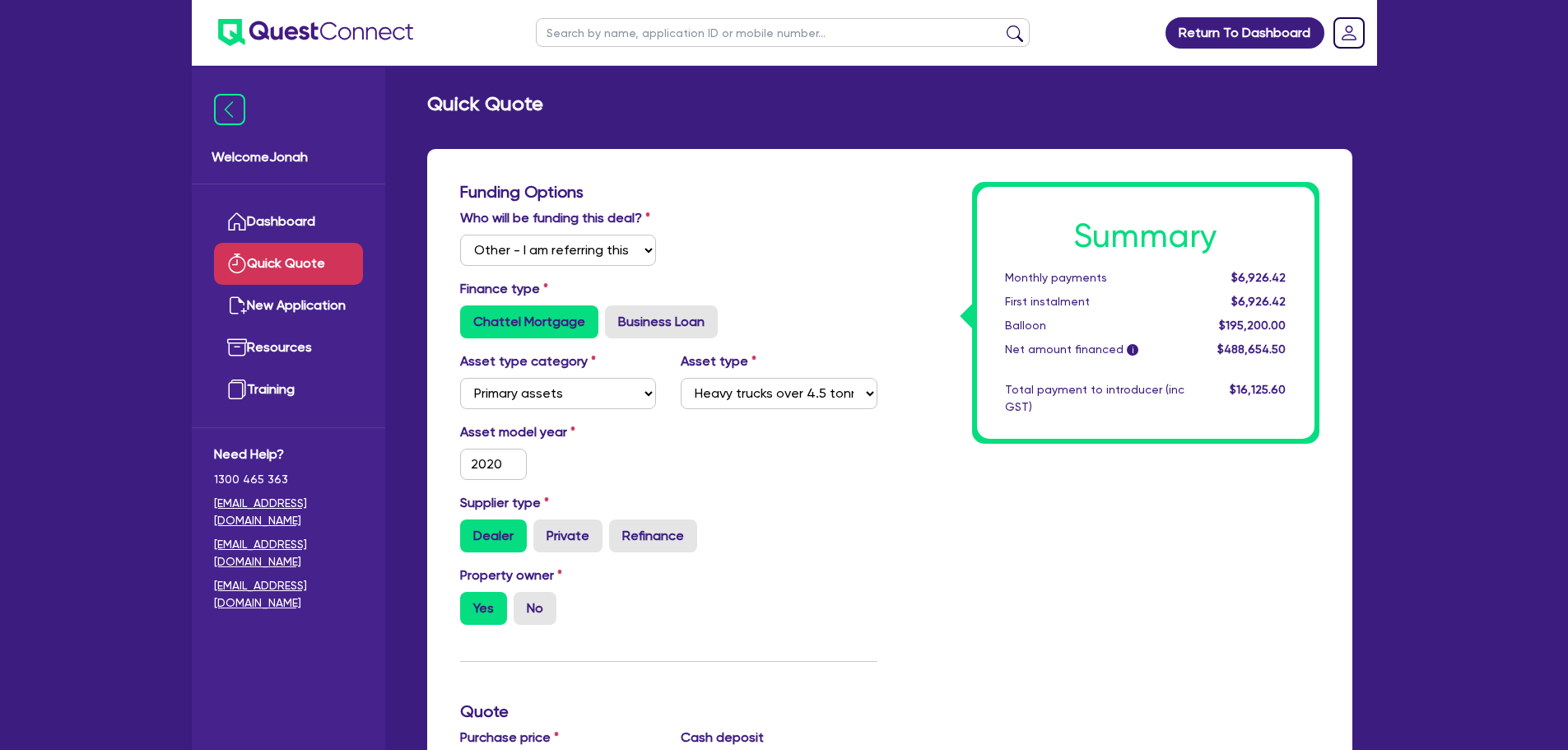
click at [614, 371] on div "Asset type category Select Cars and light trucks Primary assets Secondary asset…" at bounding box center [558, 381] width 221 height 58
click at [610, 381] on select "Select Cars and light trucks Primary assets Secondary assets Tertiary assets" at bounding box center [558, 393] width 196 height 32
select select "CARS_AND_LIGHT_TRUCKS"
click at [460, 378] on select "Select Cars and light trucks Primary assets Secondary assets Tertiary assets" at bounding box center [558, 393] width 196 height 32
select select
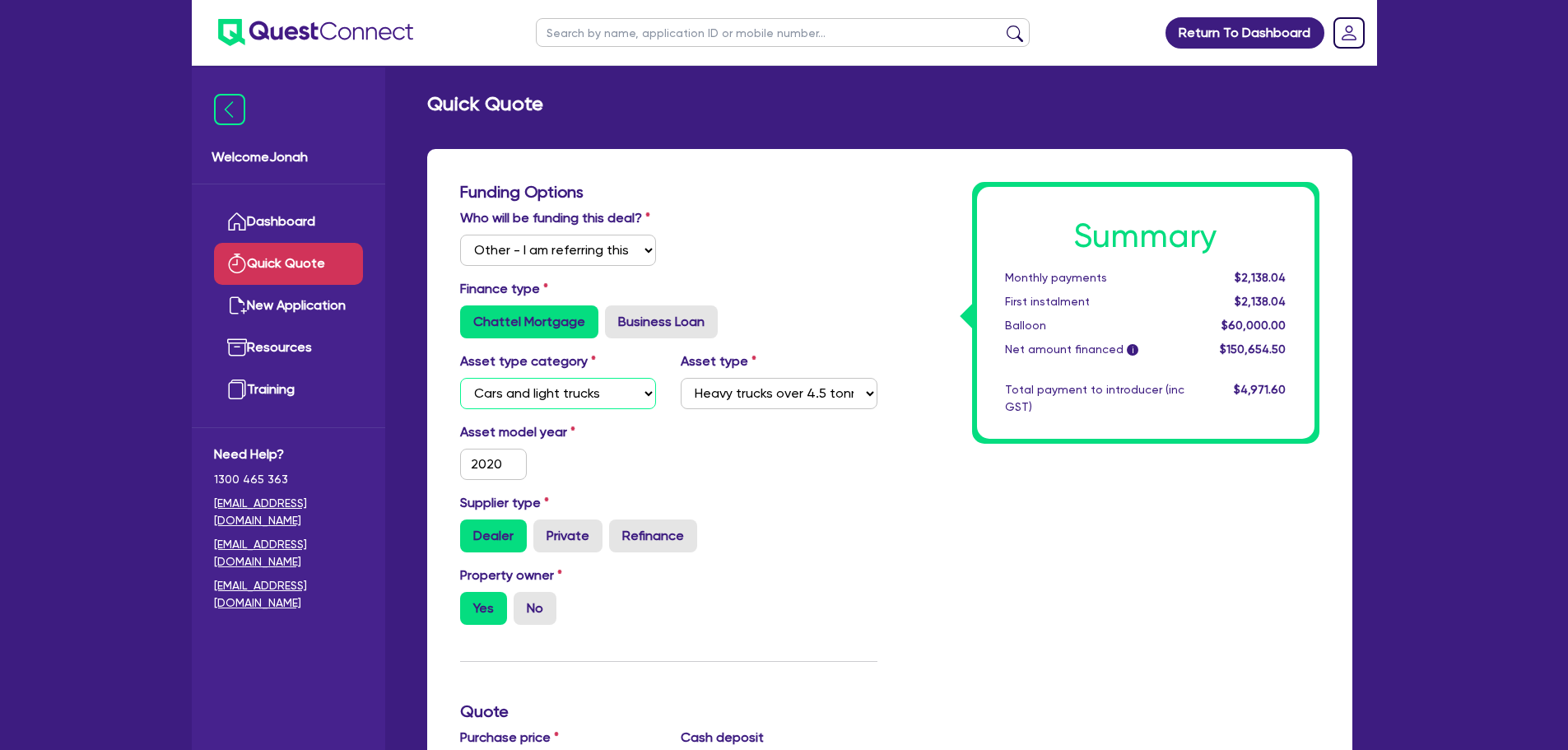
type input "60,000"
type input "4,519.64"
click at [743, 389] on select "Select Passenger vehicles Vans and utes Light trucks up to 4.5 tonne" at bounding box center [779, 393] width 196 height 32
select select "LIGHT_TRUCKS"
click at [681, 378] on select "Select Passenger vehicles Vans and utes Light trucks up to 4.5 tonne" at bounding box center [779, 393] width 196 height 32
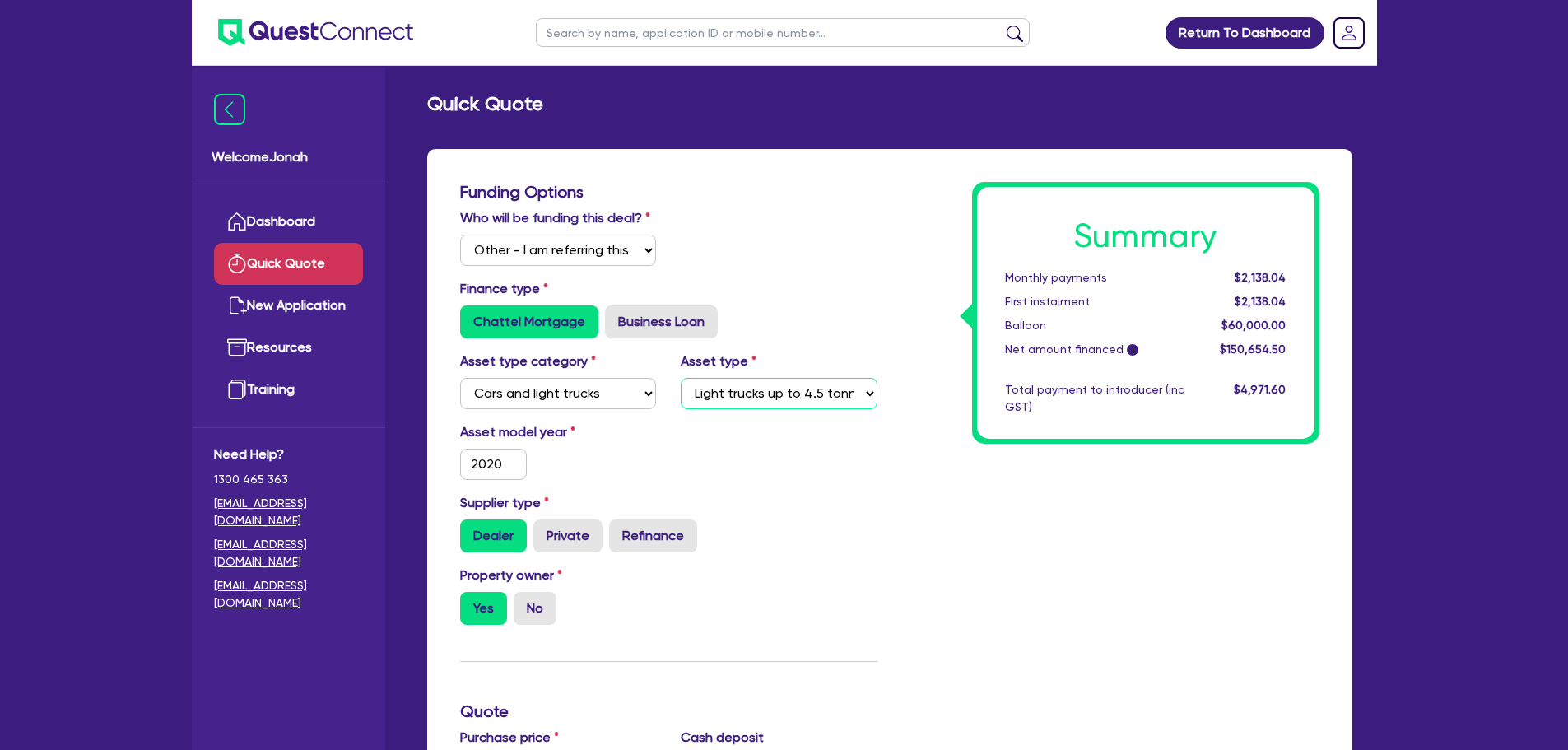
type input "60,000"
type input "4,519.64"
type input "60,000"
type input "4,519.64"
click at [498, 451] on input "2020" at bounding box center [493, 464] width 67 height 32
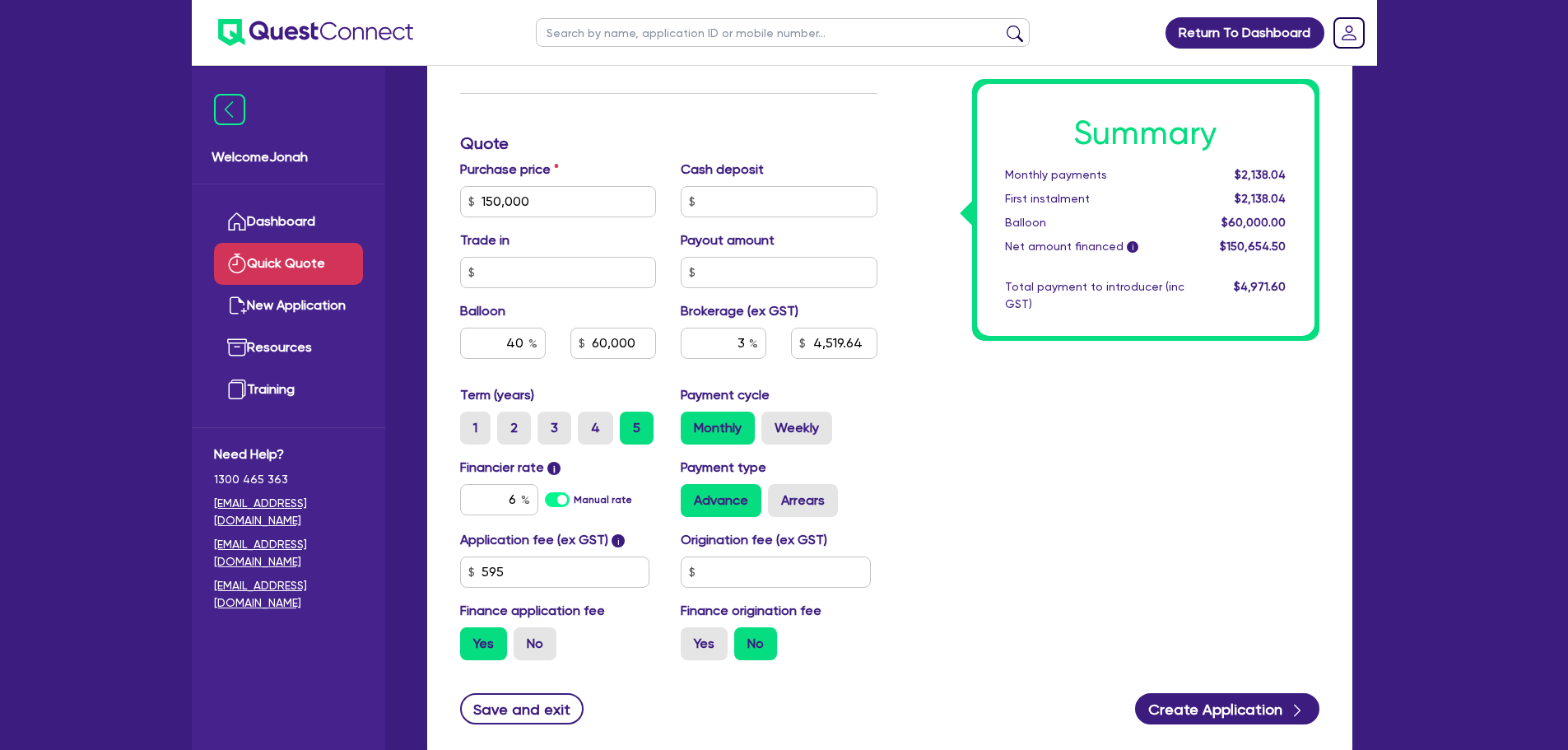
scroll to position [576, 0]
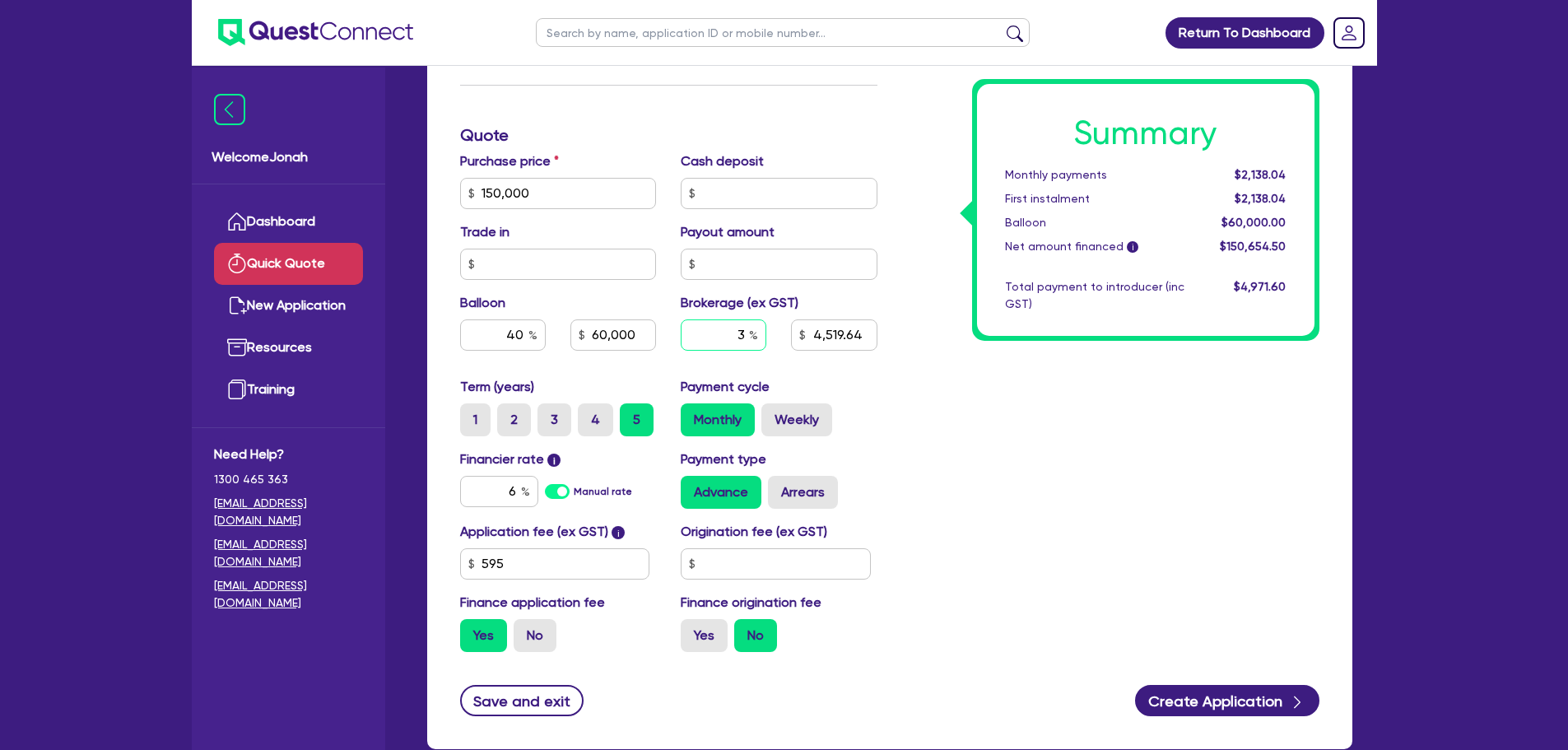
click at [737, 336] on input "3" at bounding box center [724, 334] width 85 height 32
click at [752, 329] on div "3" at bounding box center [724, 334] width 85 height 32
click at [747, 333] on input "3" at bounding box center [724, 334] width 85 height 32
type input "60,000"
type input "5"
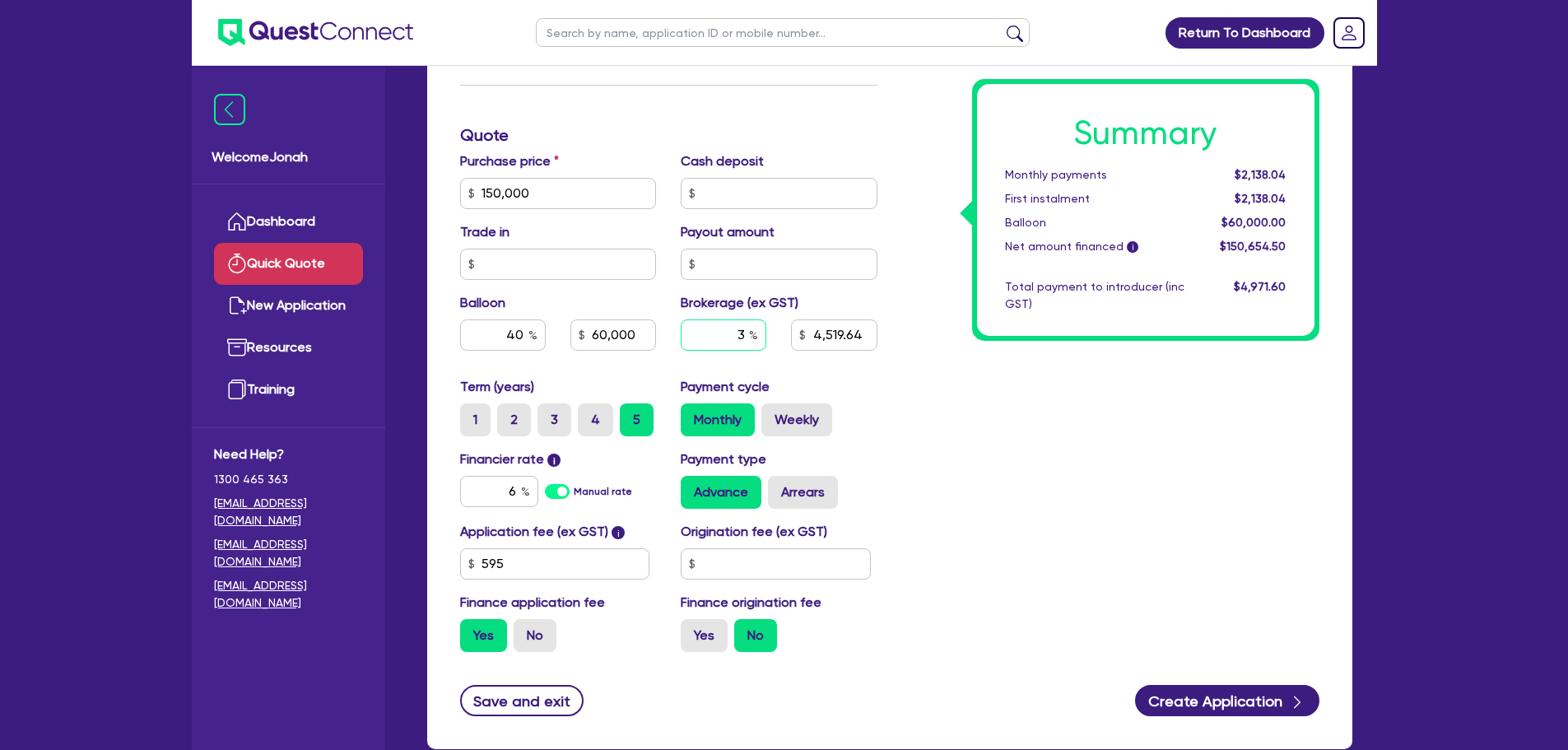
type input "4,519.64"
type input "60,000"
type input "7,532.73"
type input "5"
type input "60,000"
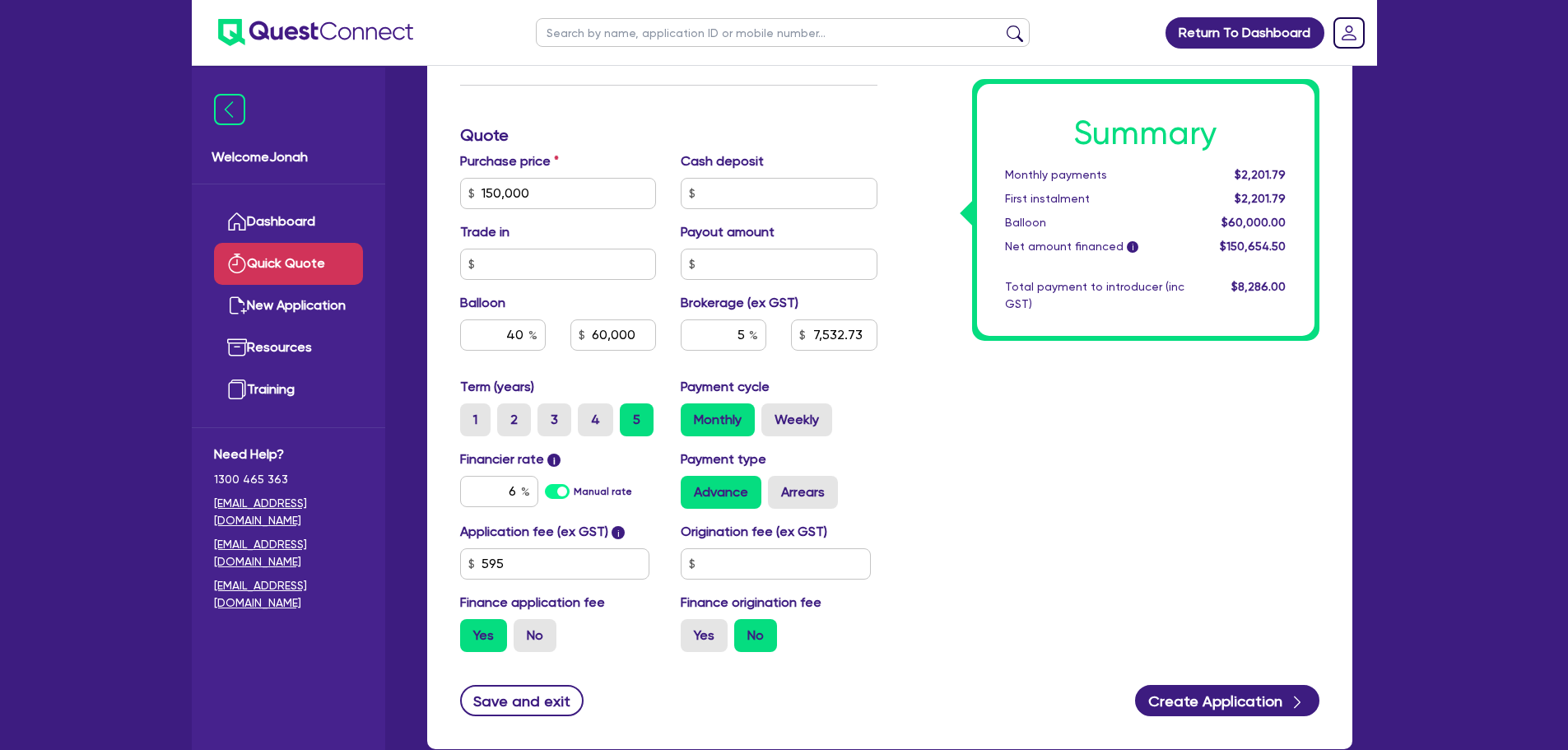
type input "7,532.73"
type input "60,000"
type input "7,532.73"
click at [1086, 416] on div "Summary Monthly payments $2,201.79 First instalment $2,201.79 Balloon $60,000.0…" at bounding box center [1111, 135] width 442 height 1059
drag, startPoint x: 742, startPoint y: 334, endPoint x: 733, endPoint y: 336, distance: 9.2
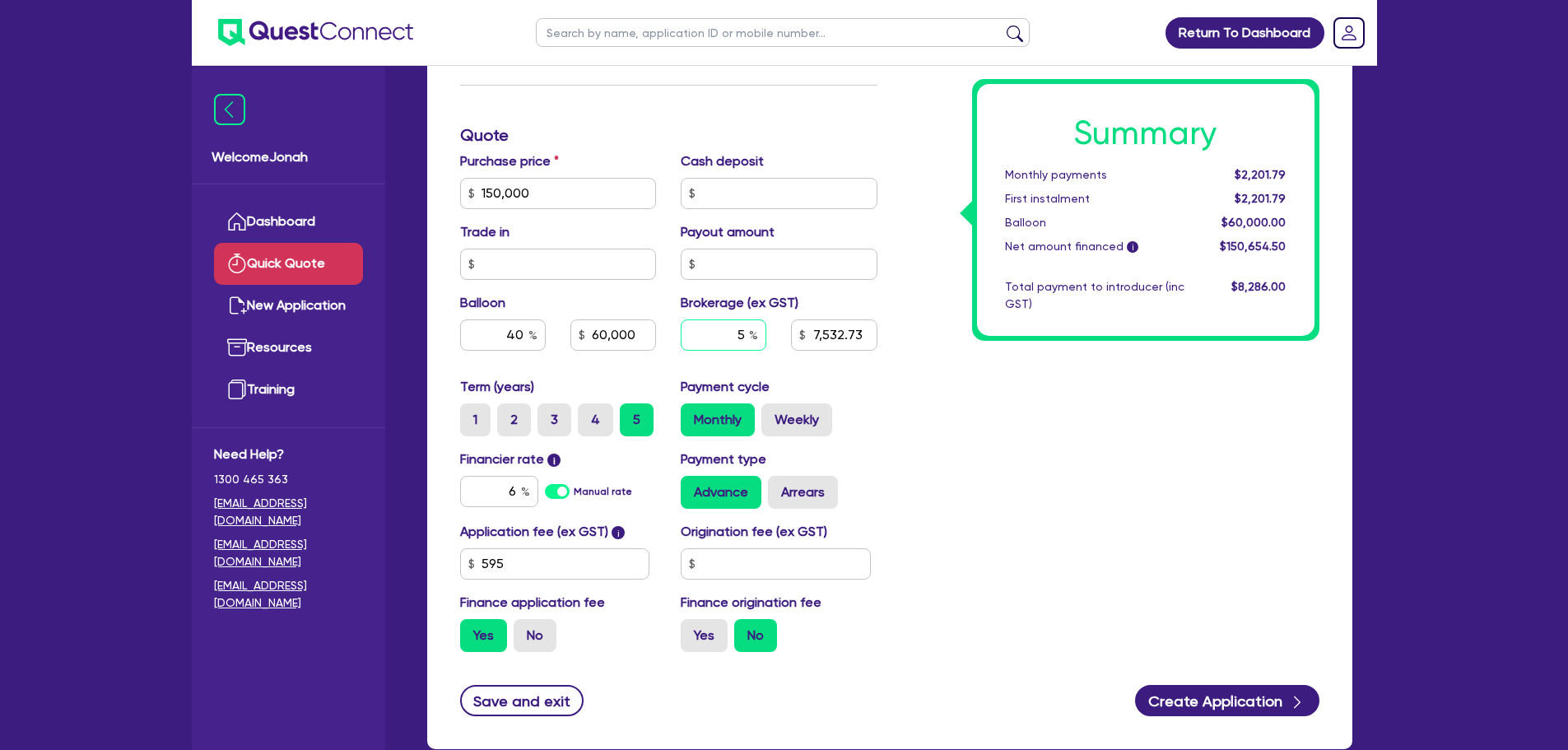
click at [733, 336] on input "5" at bounding box center [724, 334] width 85 height 32
type input "60,000"
type input "3"
type input "7,532.73"
type input "3"
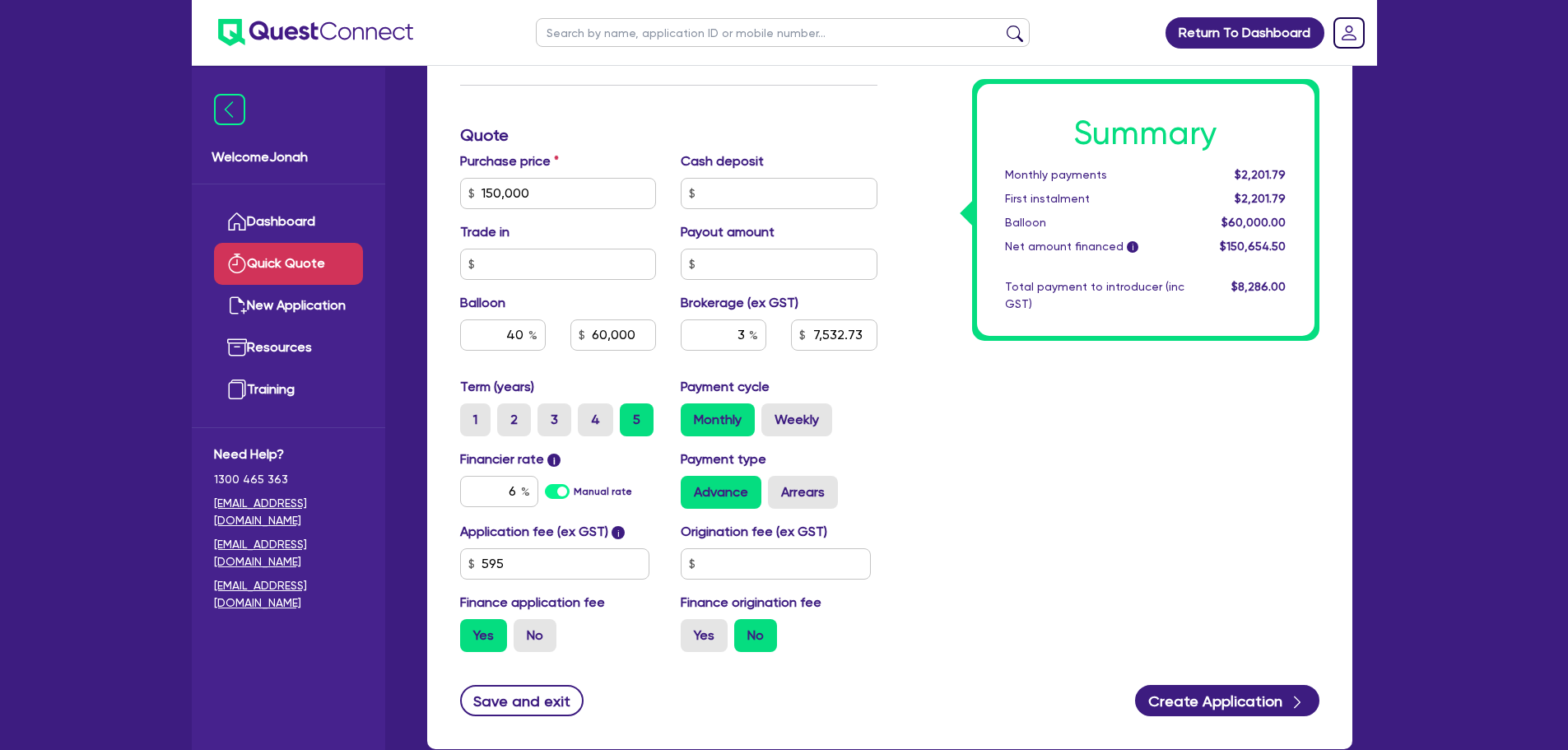
type input "60,000"
type input "7,532.73"
click at [1186, 500] on div "Summary Monthly payments $2,201.79 First instalment $2,201.79 Balloon $60,000.0…" at bounding box center [1111, 135] width 442 height 1059
type input "60,000"
type input "4,519.64"
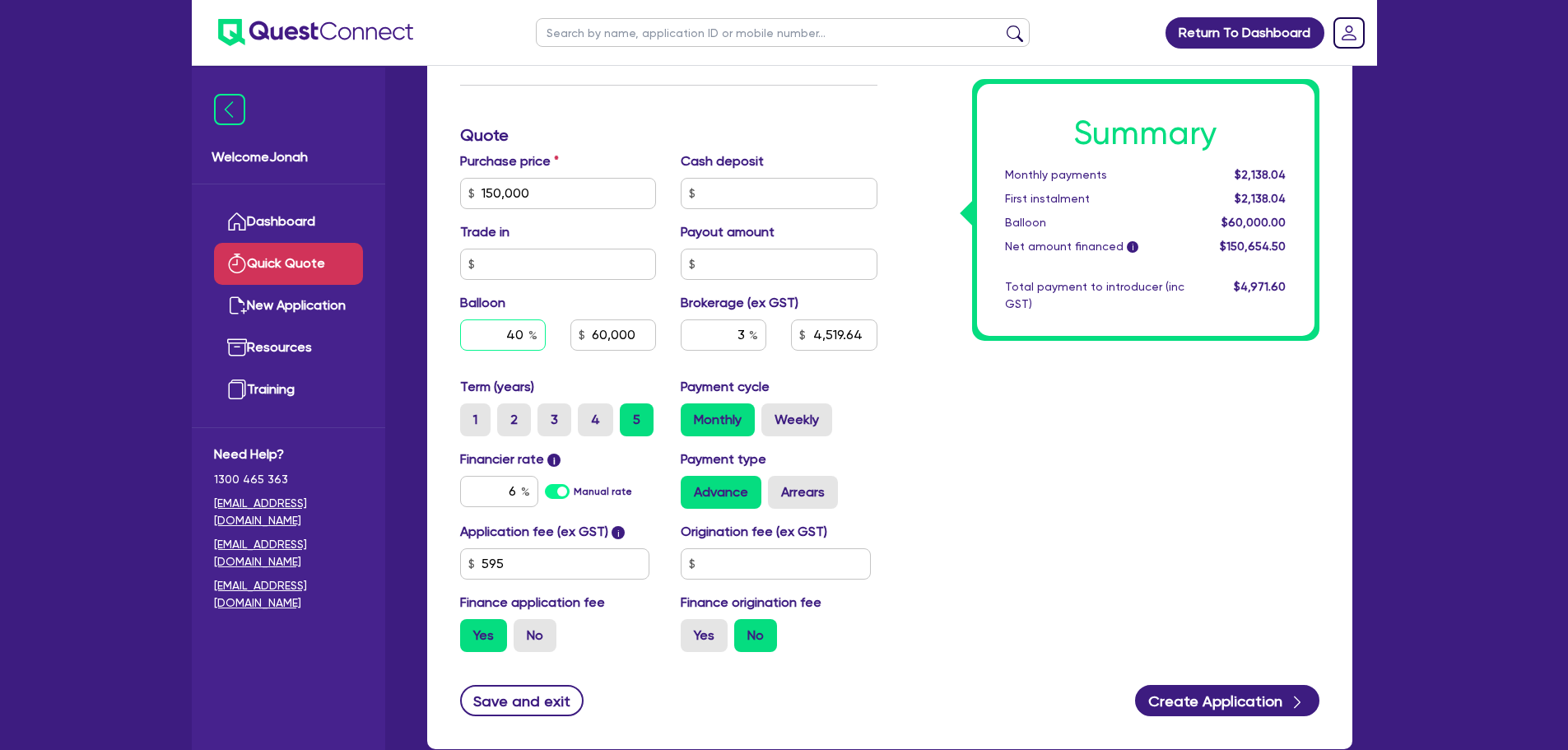
drag, startPoint x: 505, startPoint y: 327, endPoint x: 567, endPoint y: 338, distance: 63.0
click at [567, 338] on div "40 60,000" at bounding box center [558, 334] width 221 height 32
type input "3"
type input "60,000"
type input "4,519.64"
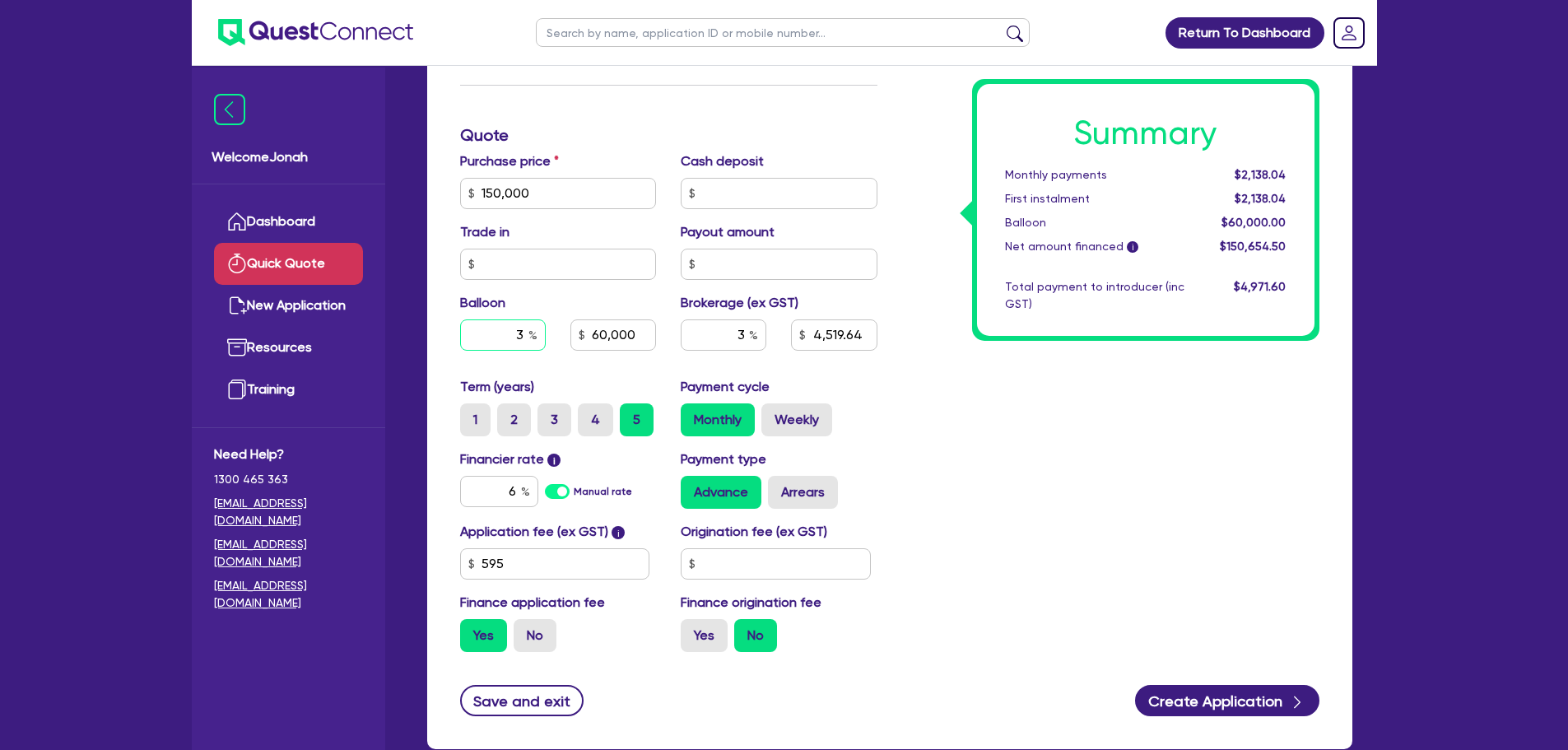
type input "30"
type input "60,000"
type input "4,519.64"
type input "30"
type input "60,000"
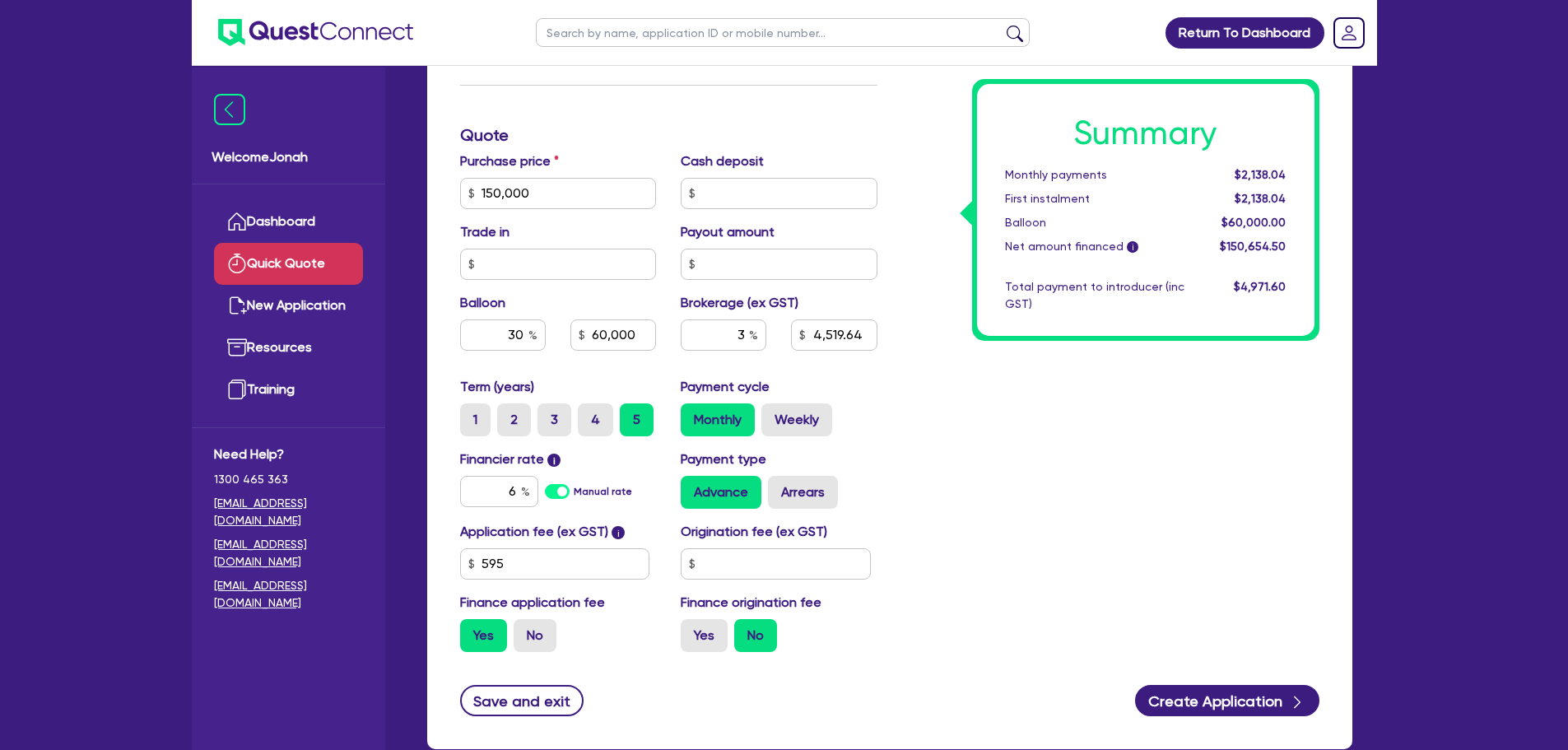
type input "4,519.64"
type input "45,000"
type input "4,519.64"
click at [1176, 491] on div "Summary Monthly payments $2,351.96 First instalment $2,351.96 Balloon $45,000.0…" at bounding box center [1111, 135] width 442 height 1059
click at [745, 339] on input "3" at bounding box center [724, 334] width 85 height 32
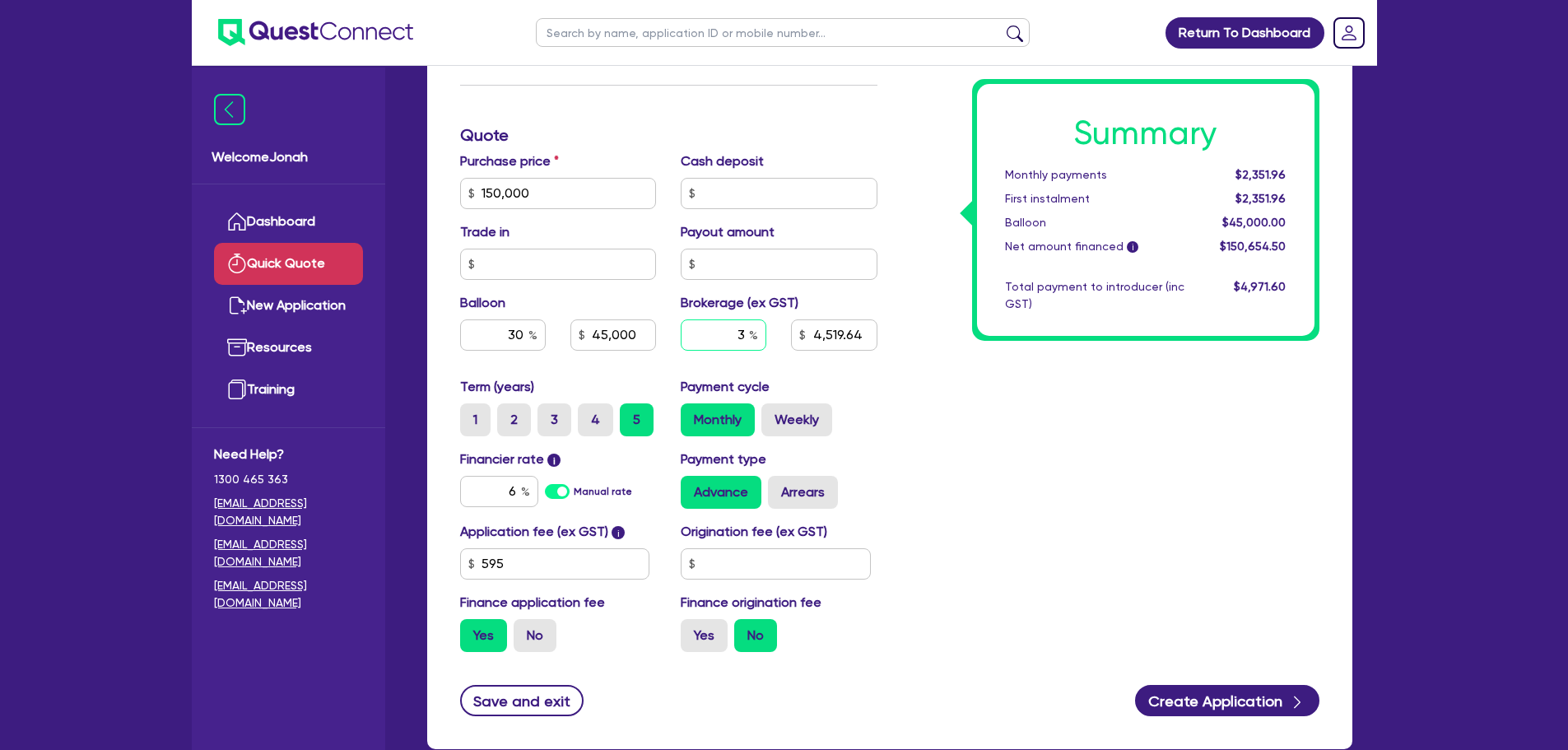
type input "45,000"
type input "4,519.64"
type input "45,000"
type input "4"
type input "4,519.64"
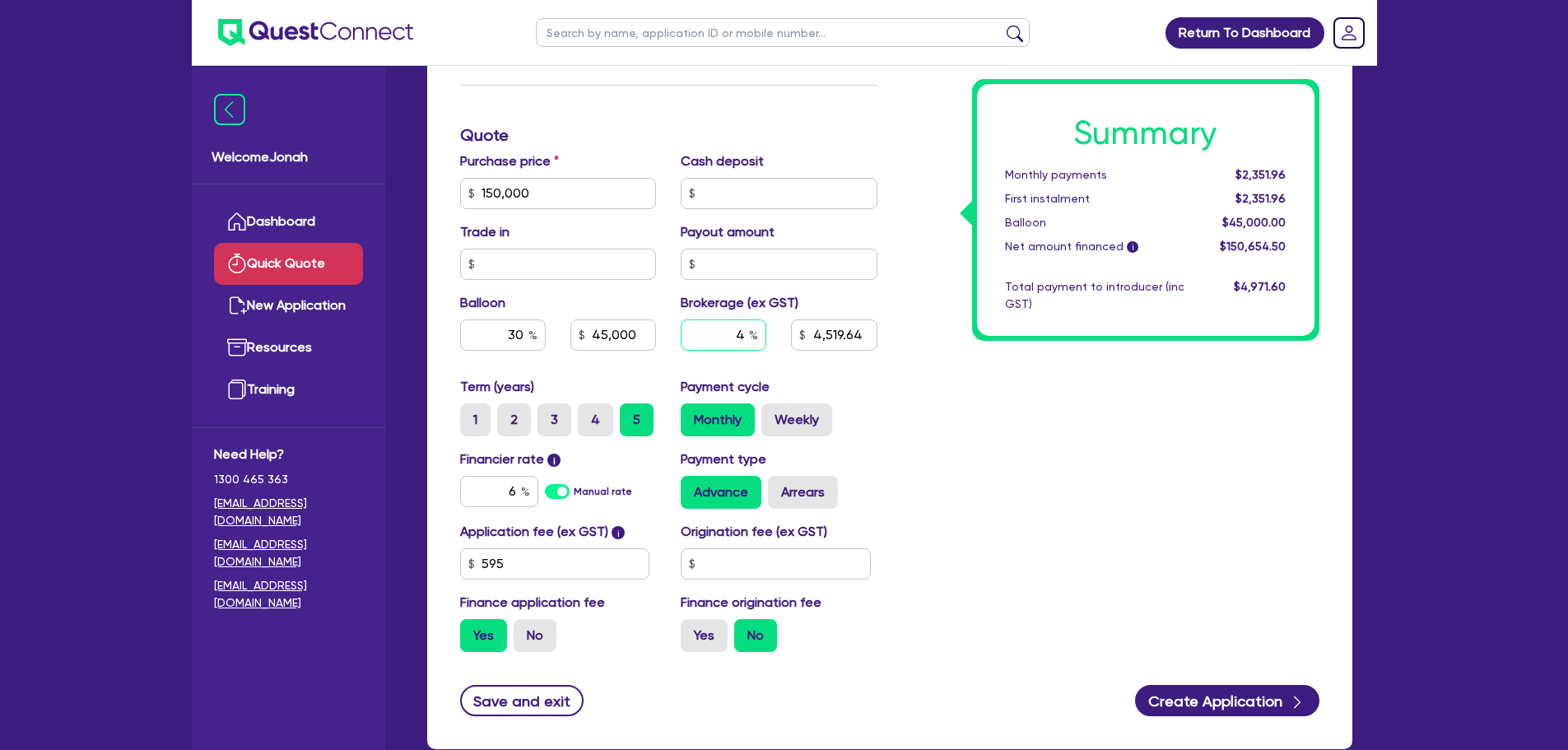
type input "4"
type input "45,000"
type input "4,519.64"
type input "45,000"
type input "6,026.18"
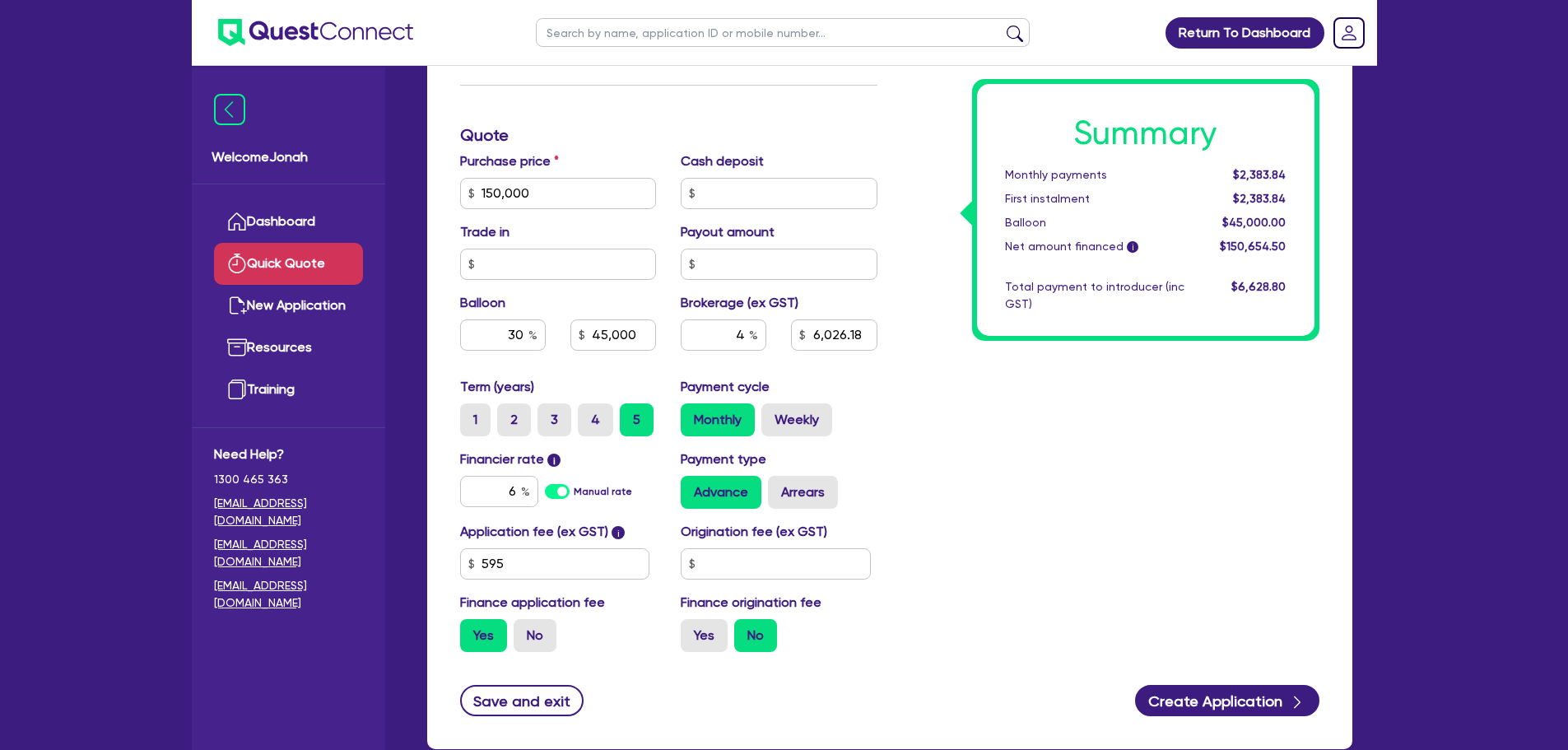
click at [1177, 497] on div "Summary Monthly payments $2,383.84 First instalment $2,383.84 Balloon $45,000.0…" at bounding box center [1111, 135] width 442 height 1059
drag, startPoint x: 739, startPoint y: 326, endPoint x: 755, endPoint y: 330, distance: 16.5
click at [755, 330] on div "4" at bounding box center [724, 334] width 85 height 32
type input "45,000"
type input "6,026.18"
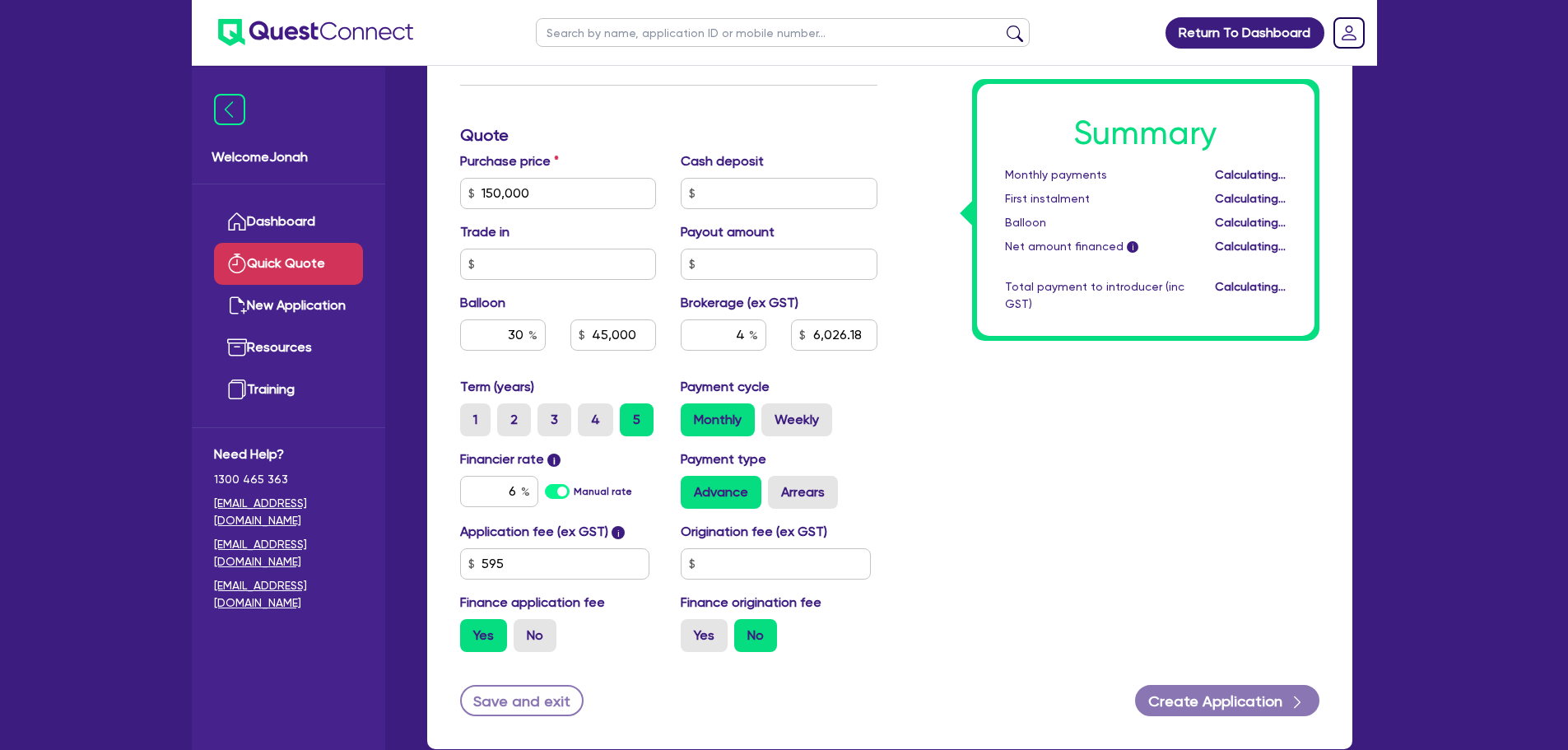
type input "45,000"
type input "6,026.18"
click at [823, 358] on div "4 6,026.18" at bounding box center [778, 341] width 221 height 44
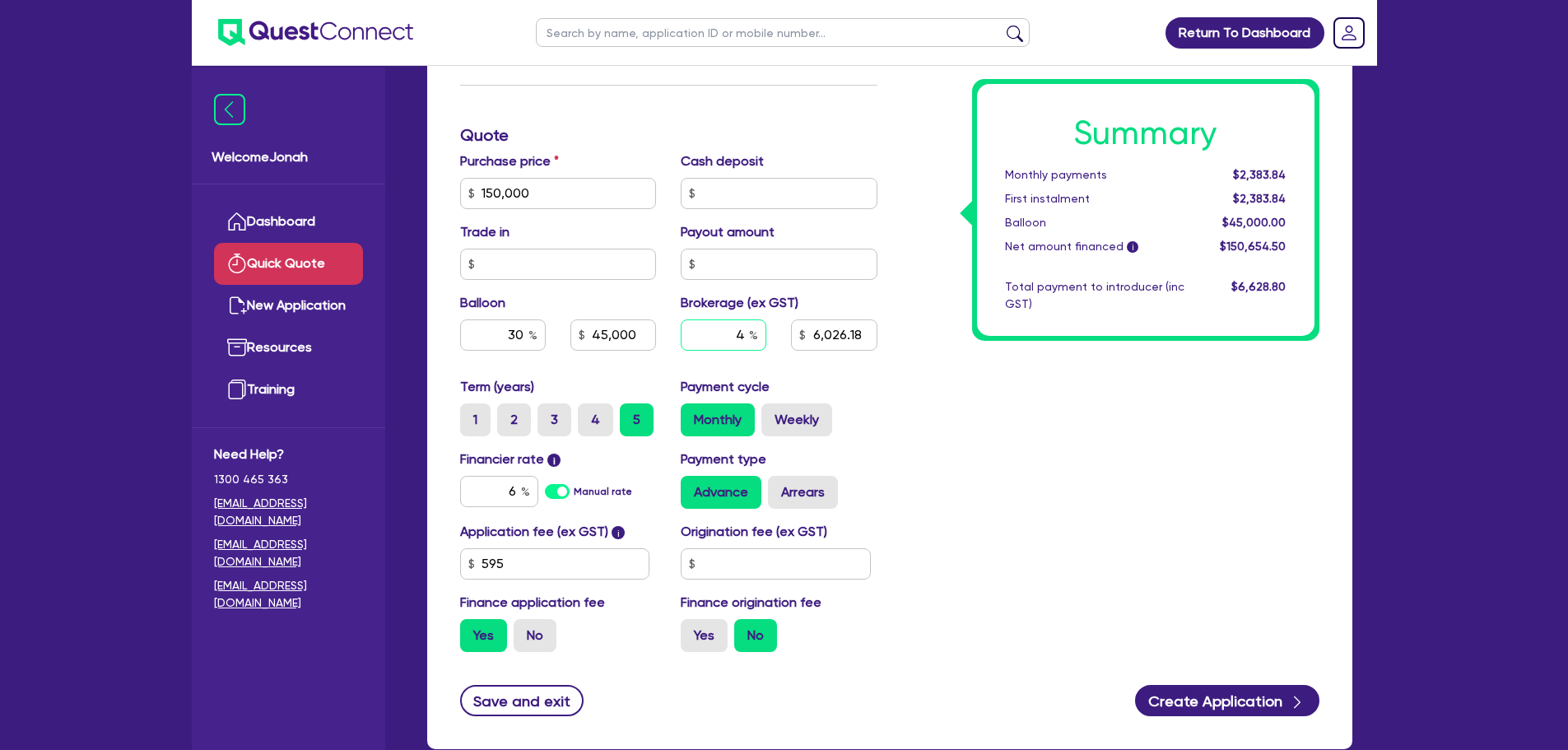
drag, startPoint x: 737, startPoint y: 342, endPoint x: 752, endPoint y: 340, distance: 15.1
click at [752, 340] on div "4" at bounding box center [724, 334] width 85 height 32
type input "45,000"
type input "3"
type input "6,026.18"
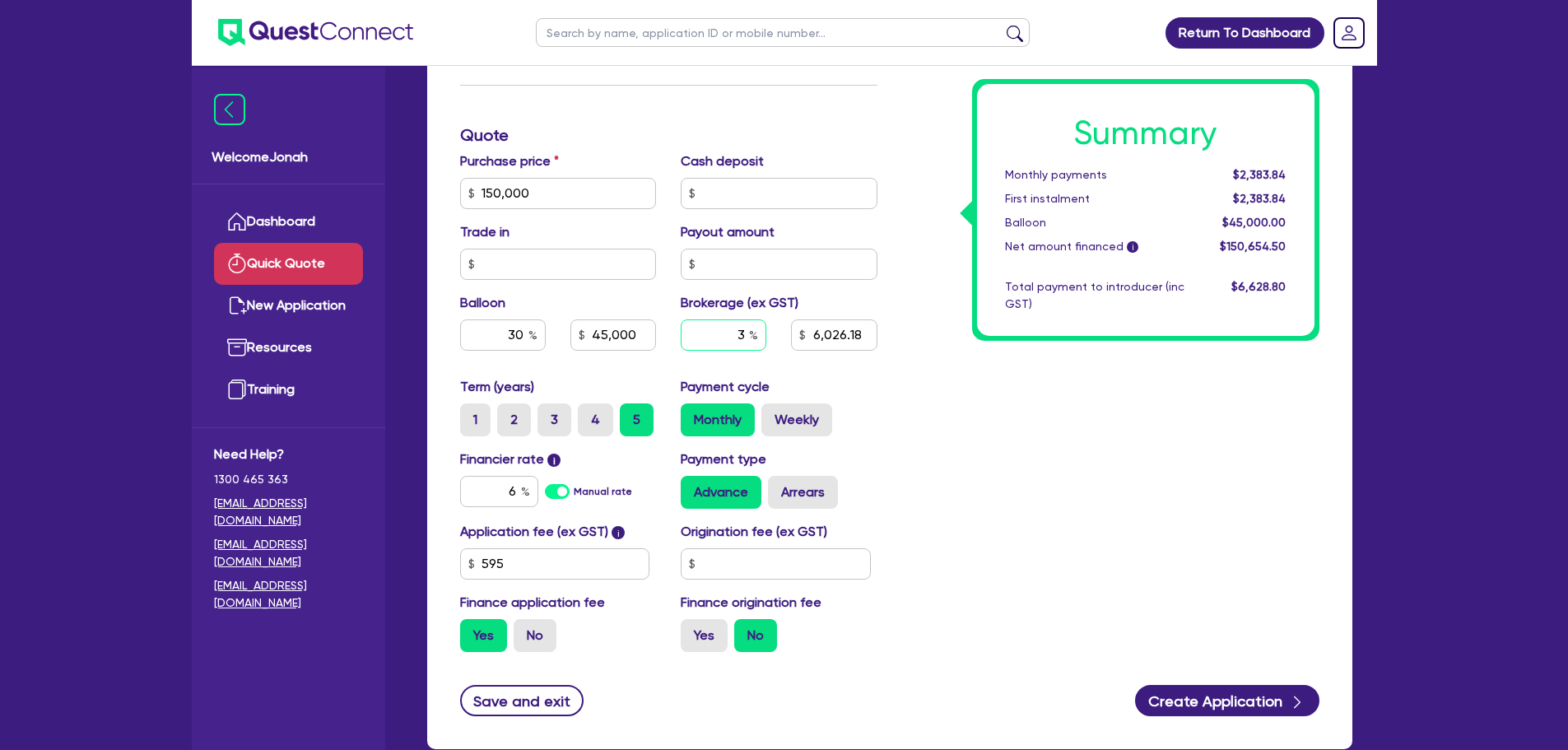
type input "3"
type input "45,000"
type input "6,026.18"
type input "45,000"
type input "4,519.64"
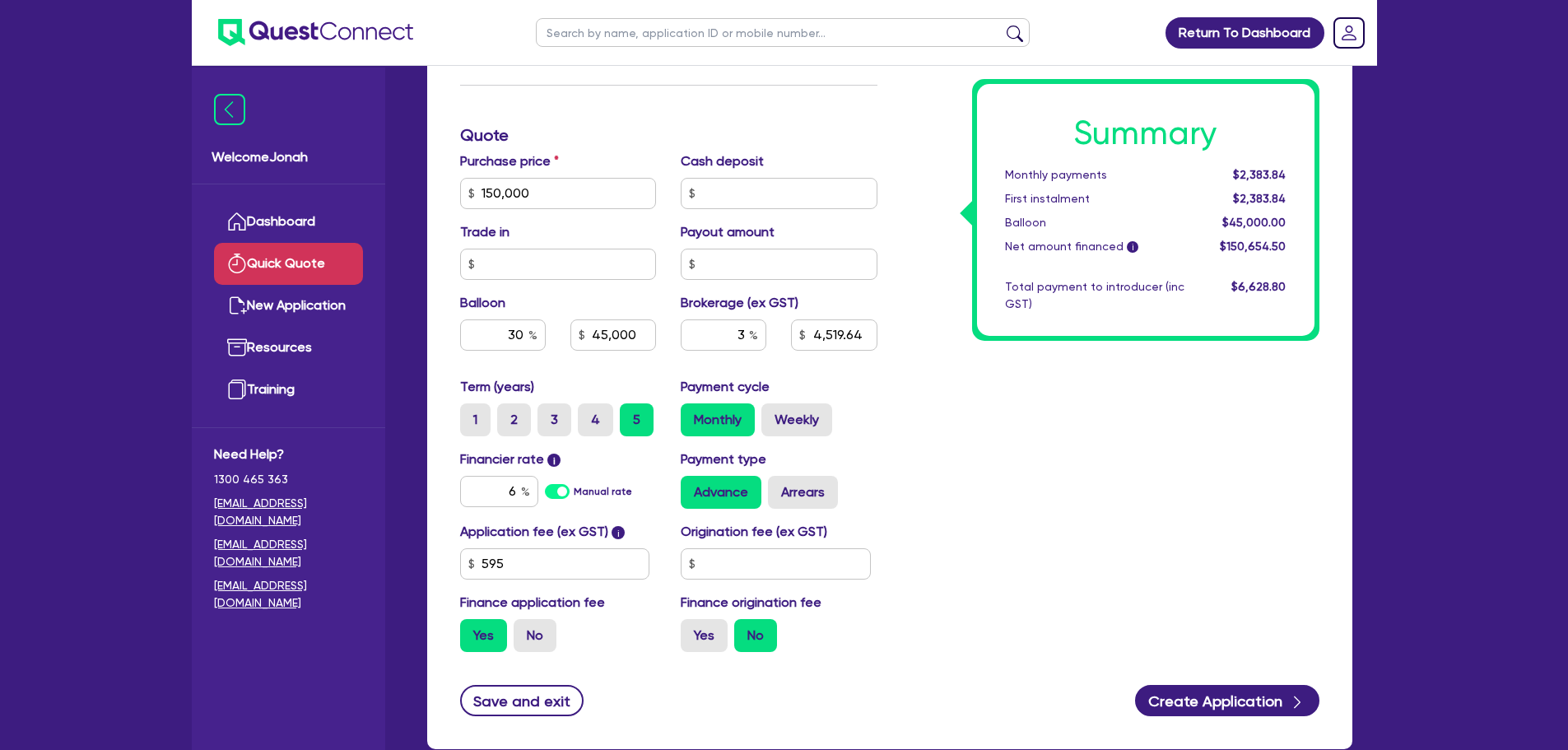
click at [895, 403] on div "Summary Monthly payments $2,383.84 First instalment $2,383.84 Balloon $45,000.0…" at bounding box center [1111, 135] width 442 height 1059
drag, startPoint x: 745, startPoint y: 338, endPoint x: 730, endPoint y: 334, distance: 15.5
click at [730, 334] on input "3" at bounding box center [724, 334] width 85 height 32
type input "45,000"
type input "4"
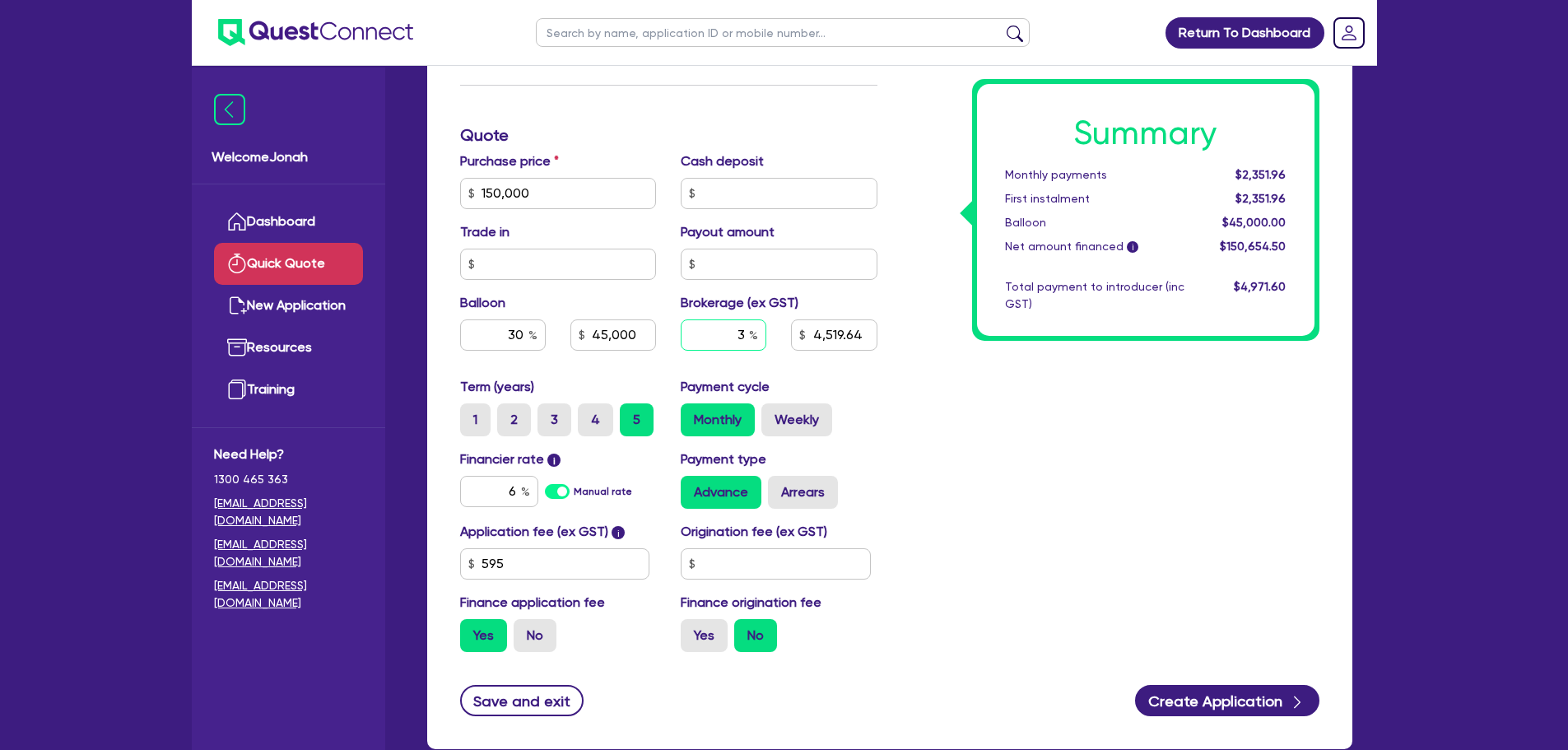
type input "4,519.64"
type input "4"
type input "45,000"
type input "4,519.64"
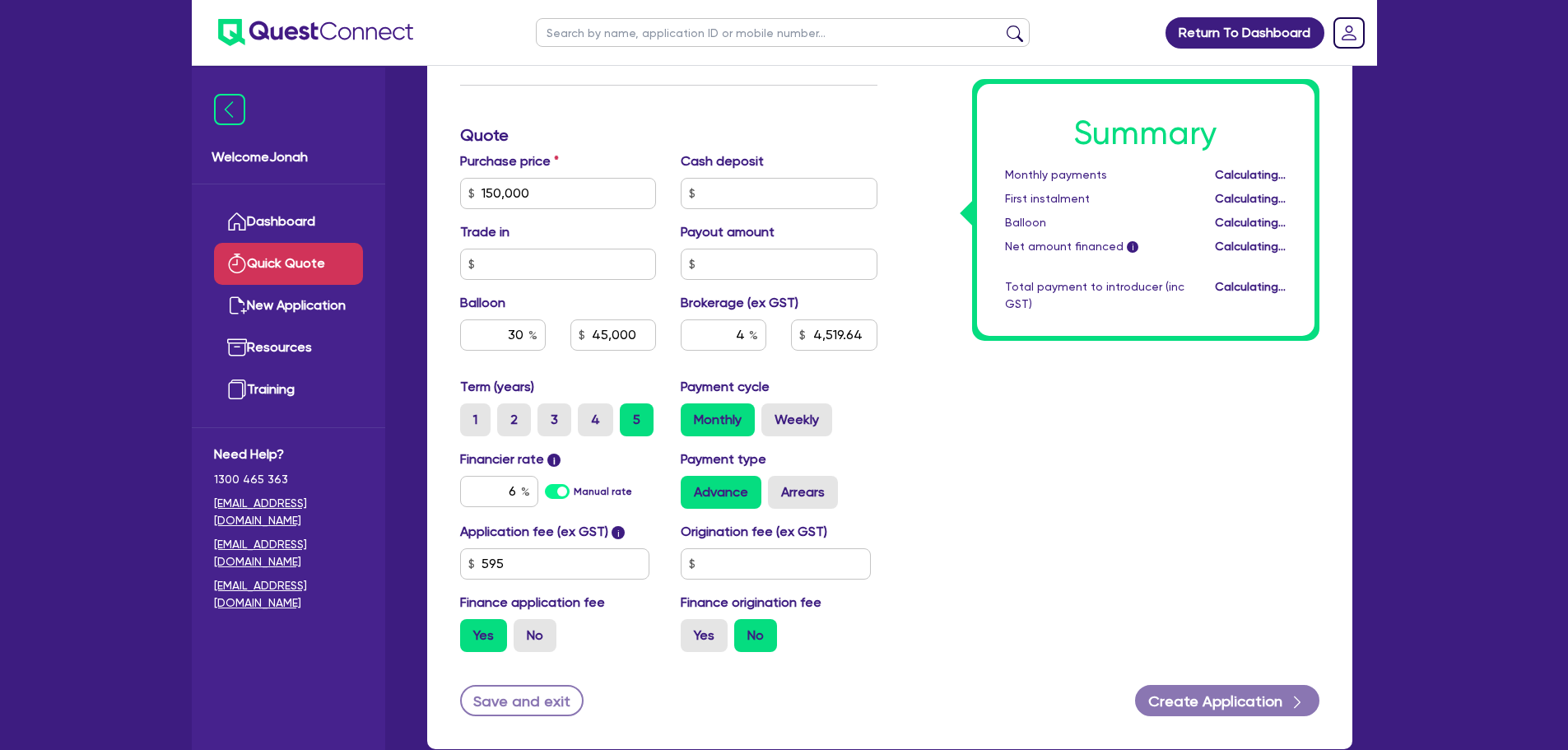
type input "45,000"
type input "6,026.18"
click at [1124, 520] on div "Summary Monthly payments Calculating... First instalment Calculating... Balloon…" at bounding box center [1111, 135] width 442 height 1059
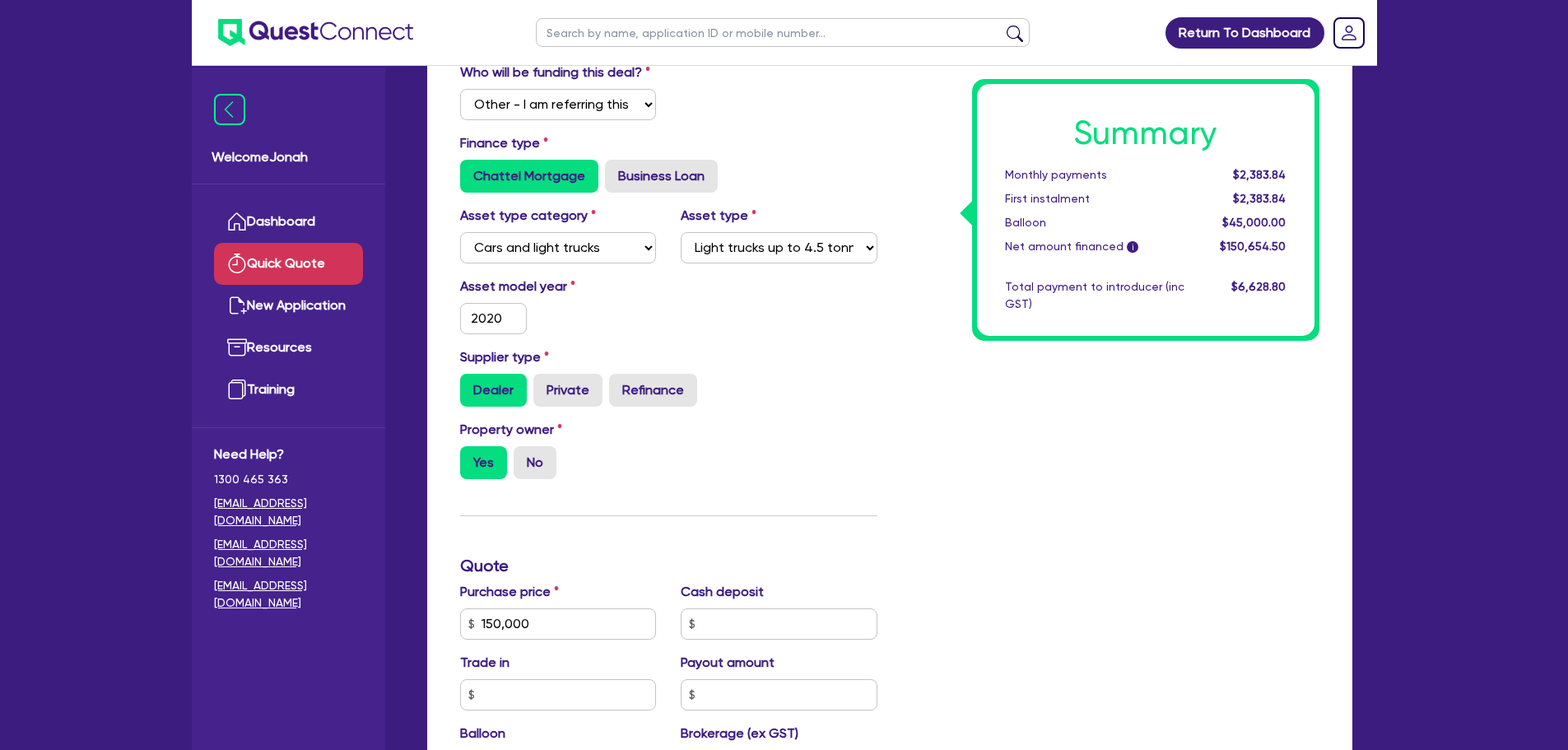
scroll to position [165, 0]
